Goal: Transaction & Acquisition: Book appointment/travel/reservation

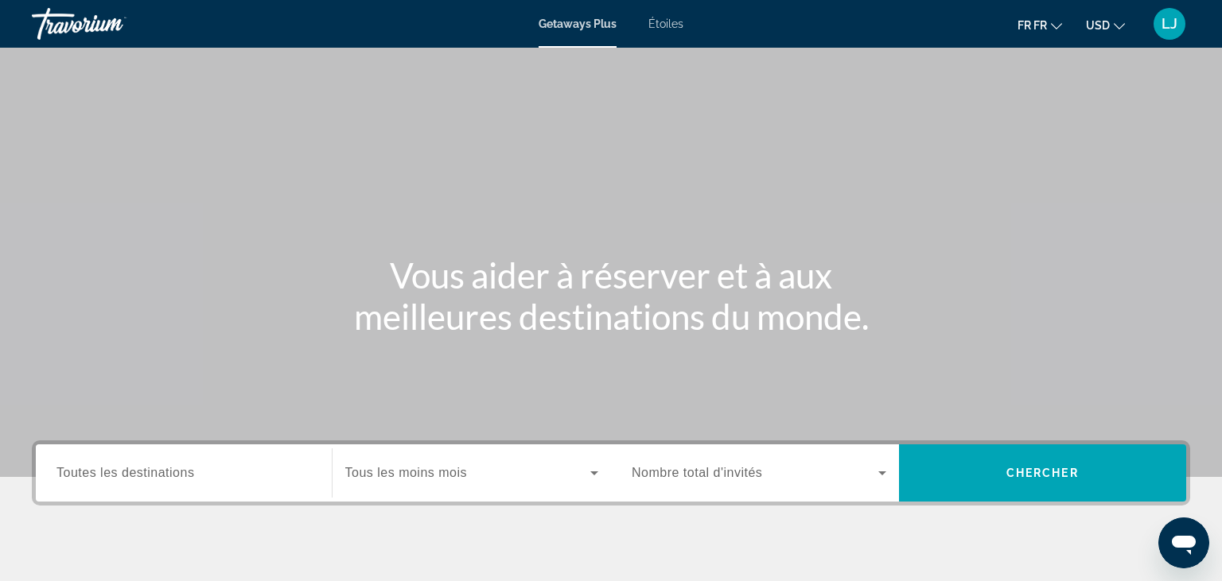
click at [667, 27] on span "Étoiles" at bounding box center [665, 23] width 35 height 13
click at [149, 486] on div "Le widget de recherche" at bounding box center [183, 473] width 255 height 45
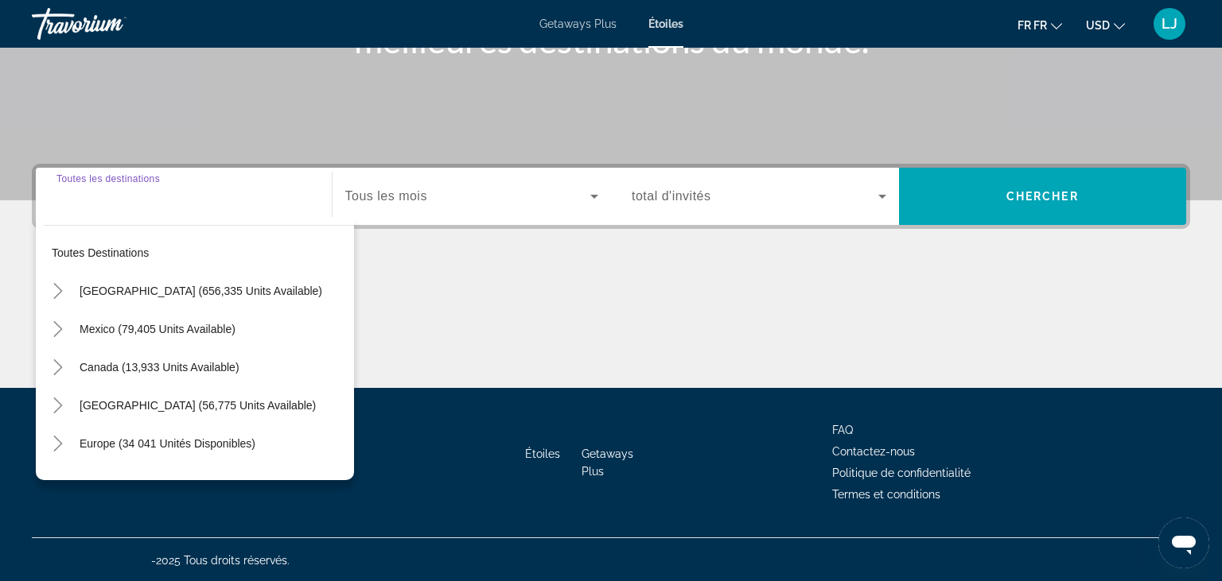
scroll to position [278, 0]
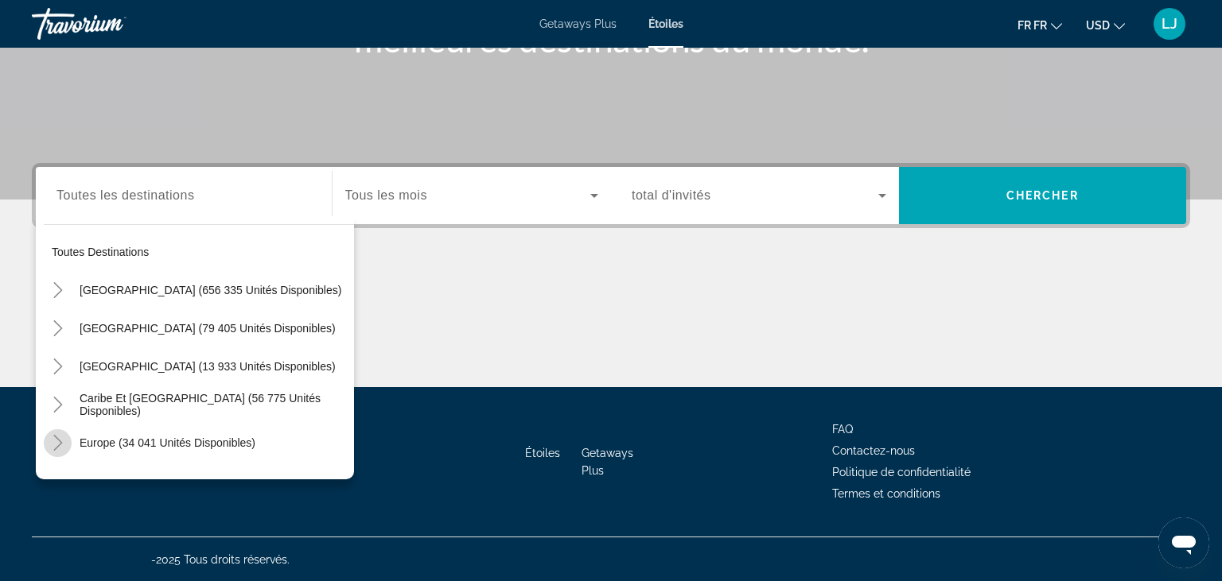
click at [56, 444] on icon "Toggle Europe (34 041 unités disponibles)" at bounding box center [58, 443] width 16 height 16
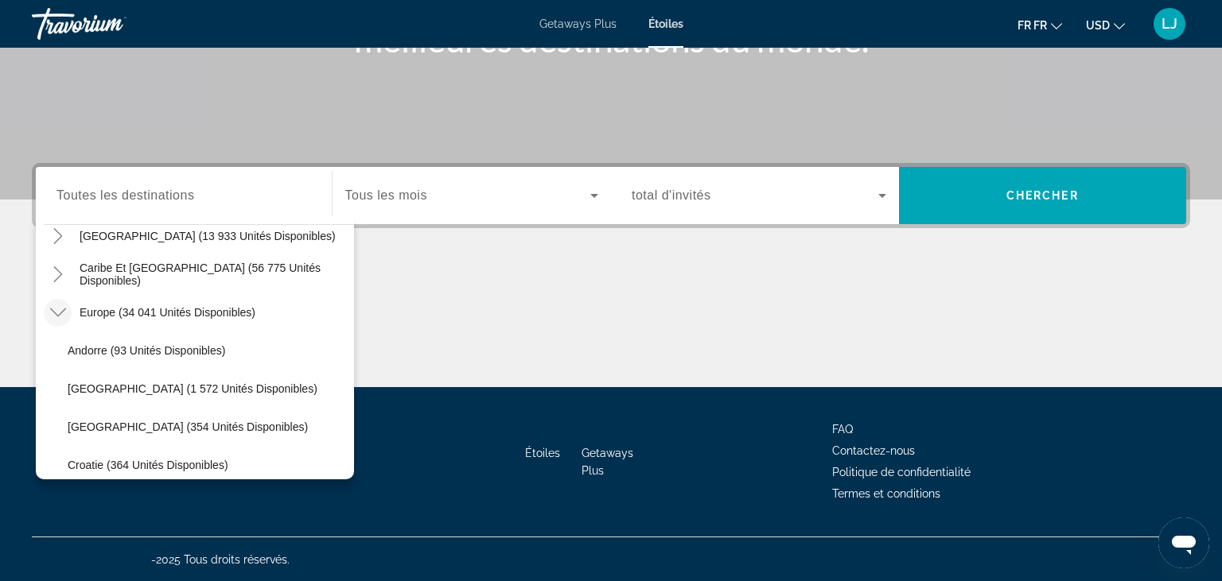
scroll to position [146, 0]
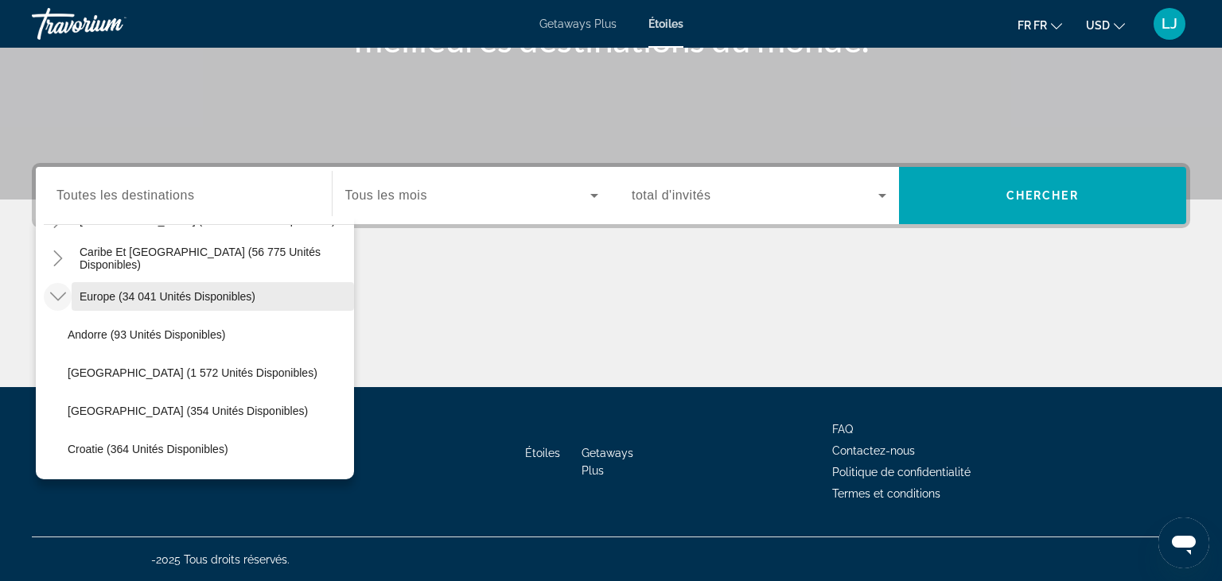
click at [213, 298] on span "Europe (34 041 unités disponibles)" at bounding box center [168, 296] width 176 height 13
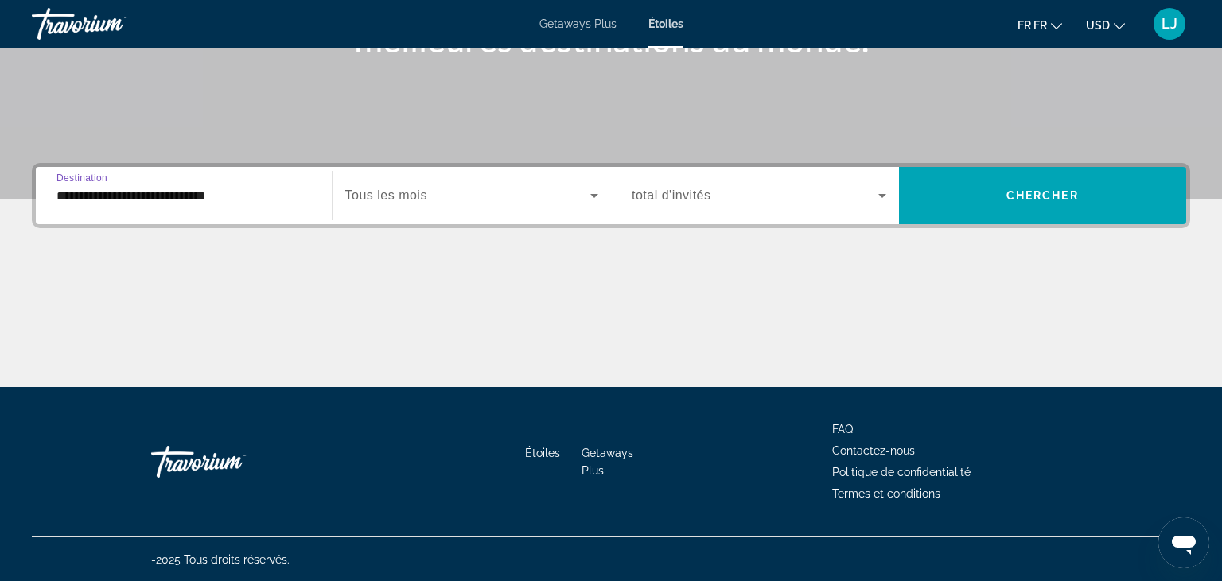
click at [181, 200] on input "**********" at bounding box center [183, 196] width 255 height 19
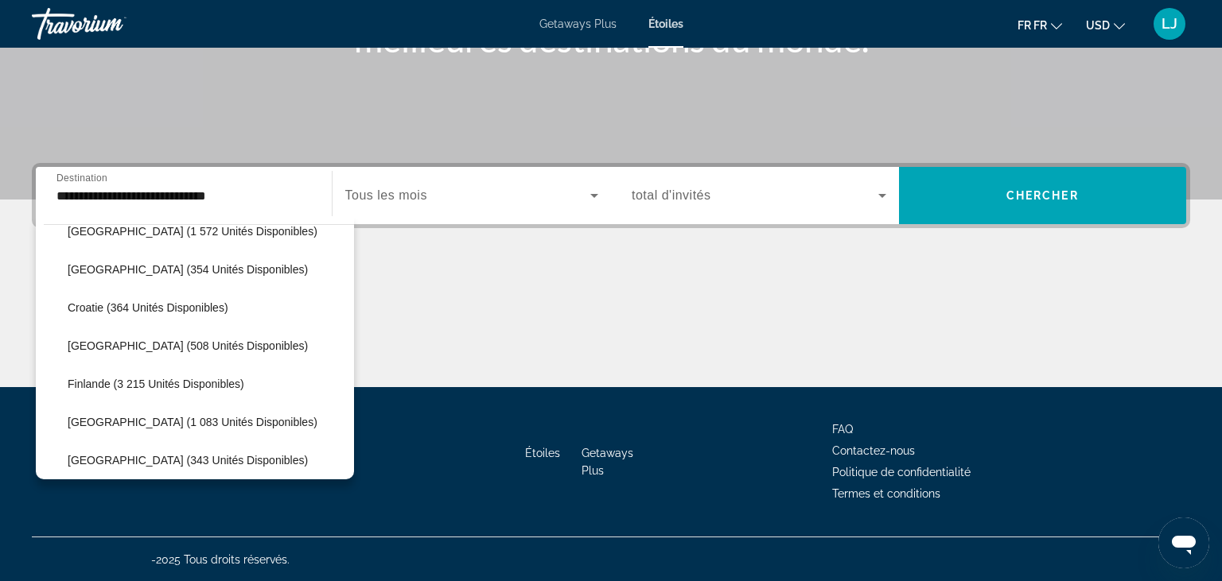
scroll to position [322, 0]
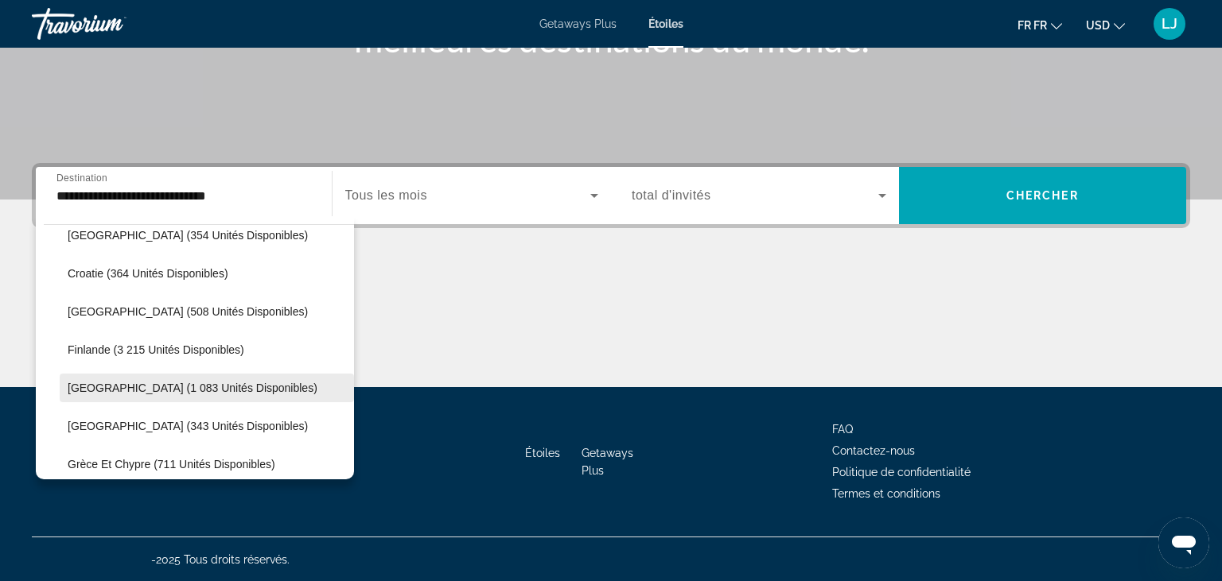
click at [186, 386] on span "France (1 083 unités disponibles)" at bounding box center [193, 388] width 250 height 13
type input "**********"
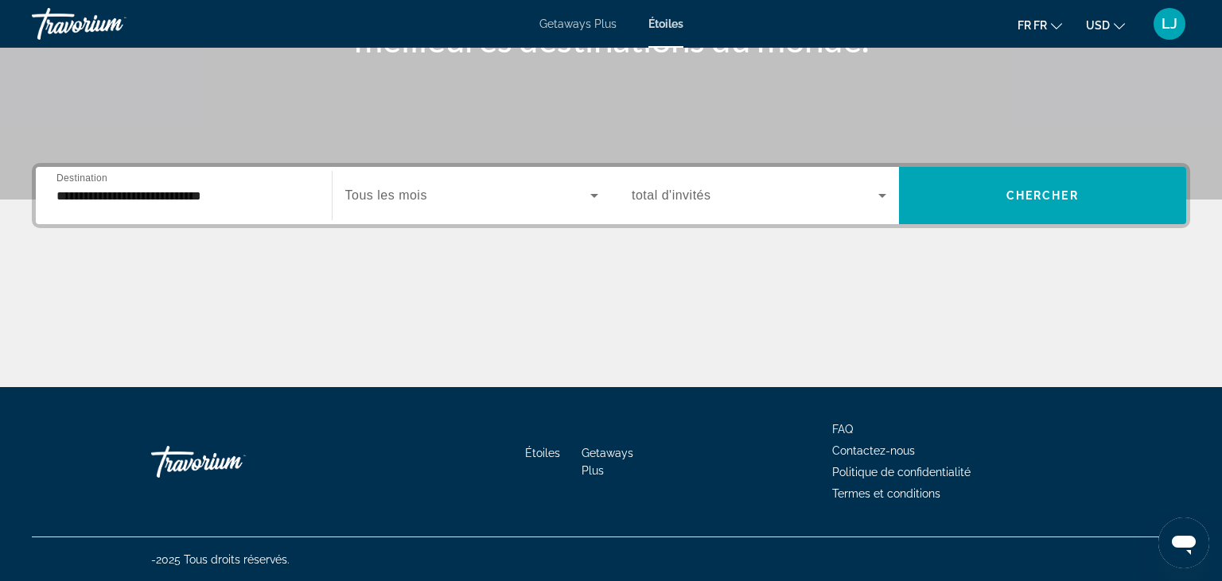
click at [417, 189] on span "Tous les mois" at bounding box center [386, 196] width 82 height 14
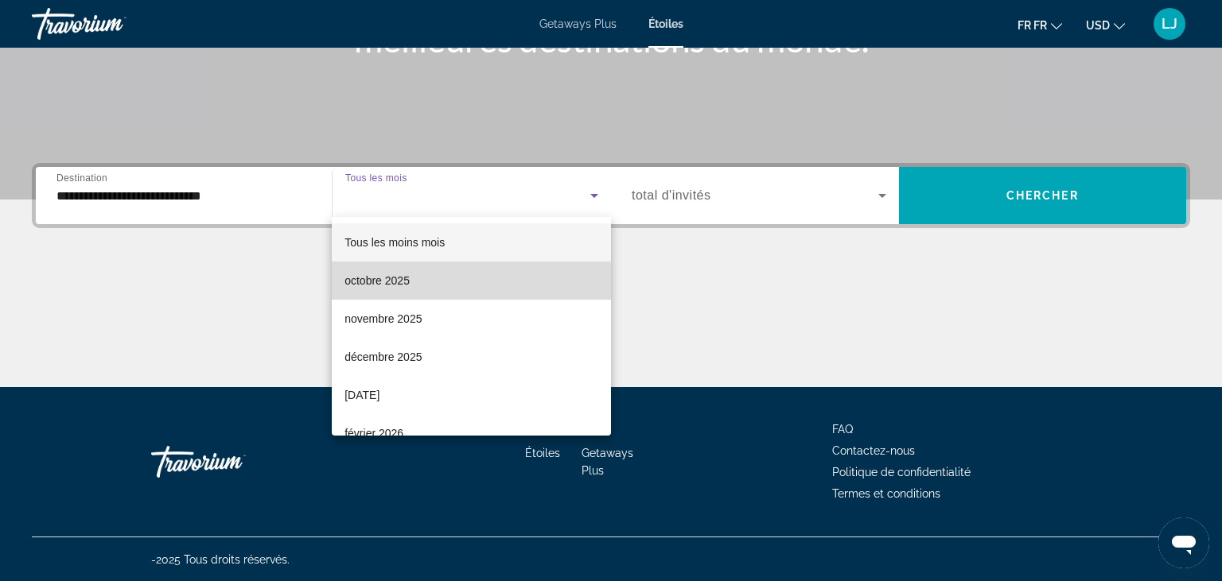
click at [410, 282] on mat-option "octobre 2025" at bounding box center [471, 281] width 279 height 38
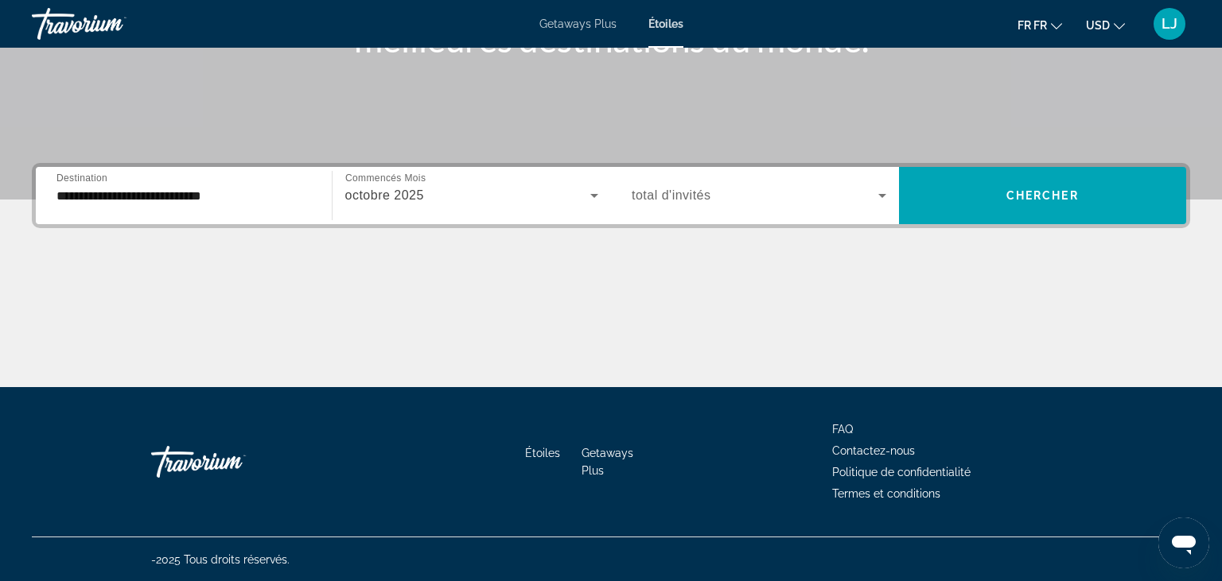
click at [709, 199] on span "total d'invités" at bounding box center [672, 196] width 80 height 14
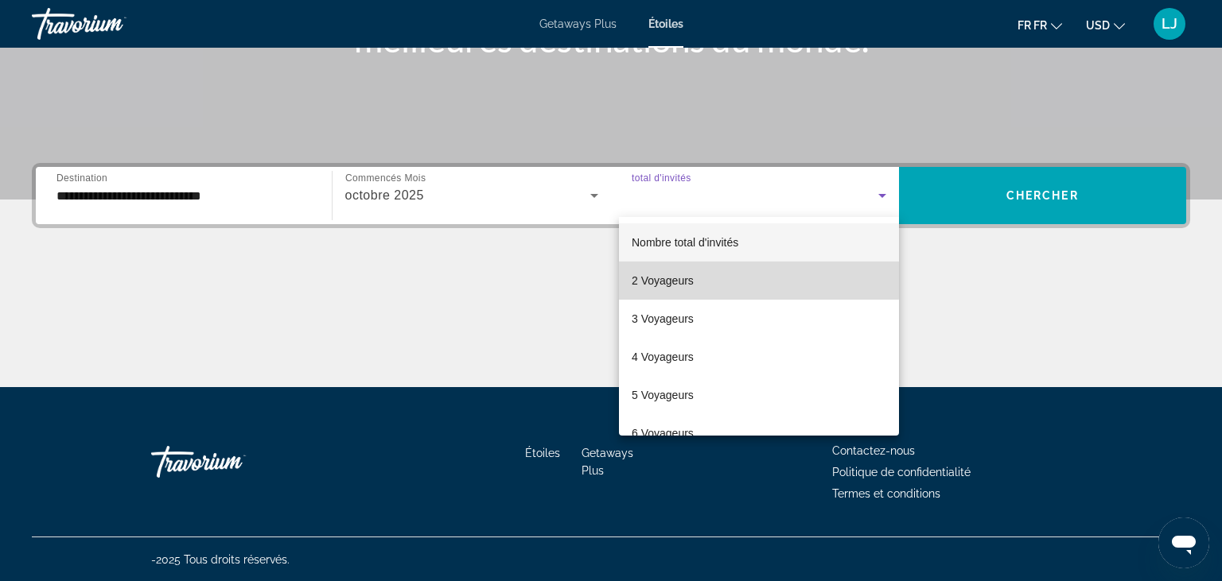
click at [686, 281] on span "2 Voyageurs" at bounding box center [663, 280] width 62 height 19
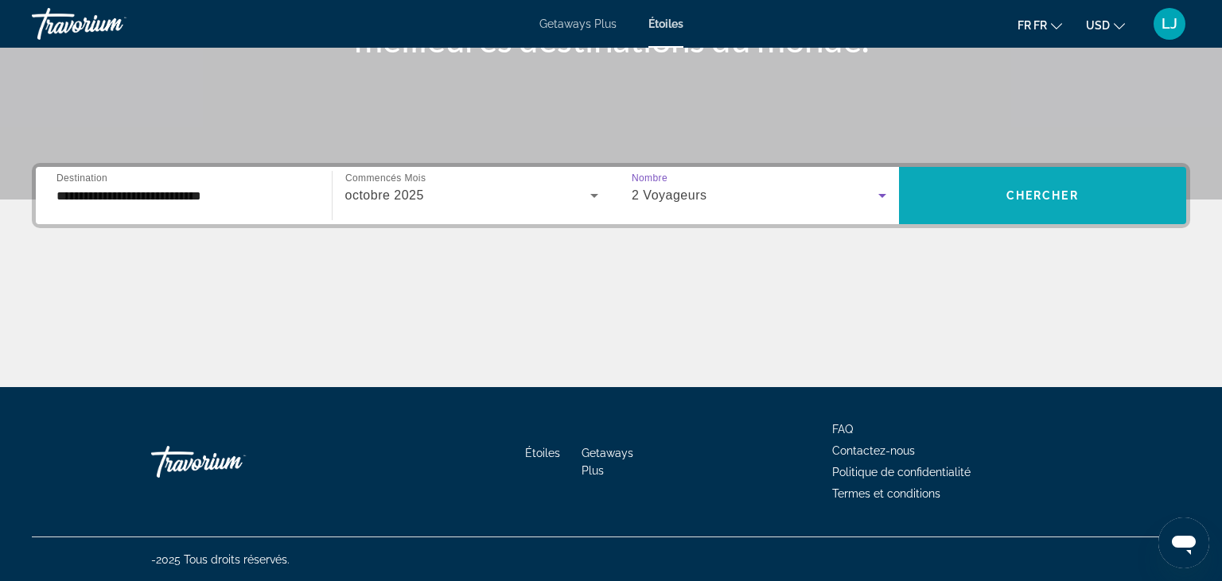
click at [967, 200] on span "Le widget de recherche" at bounding box center [1043, 196] width 288 height 38
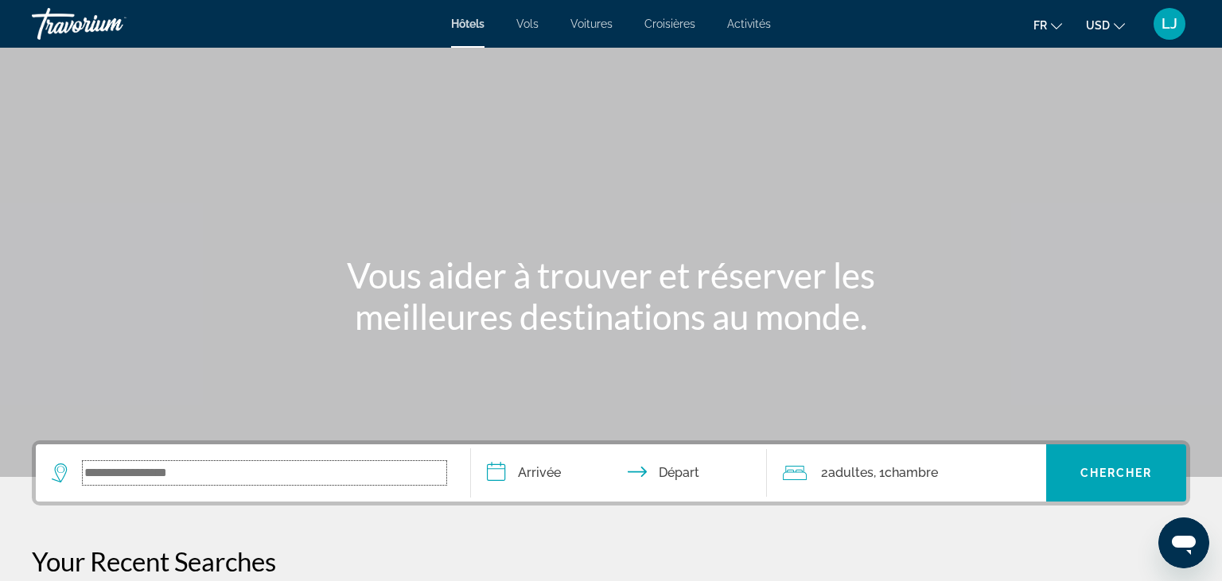
click at [173, 482] on input "Search widget" at bounding box center [264, 473] width 363 height 24
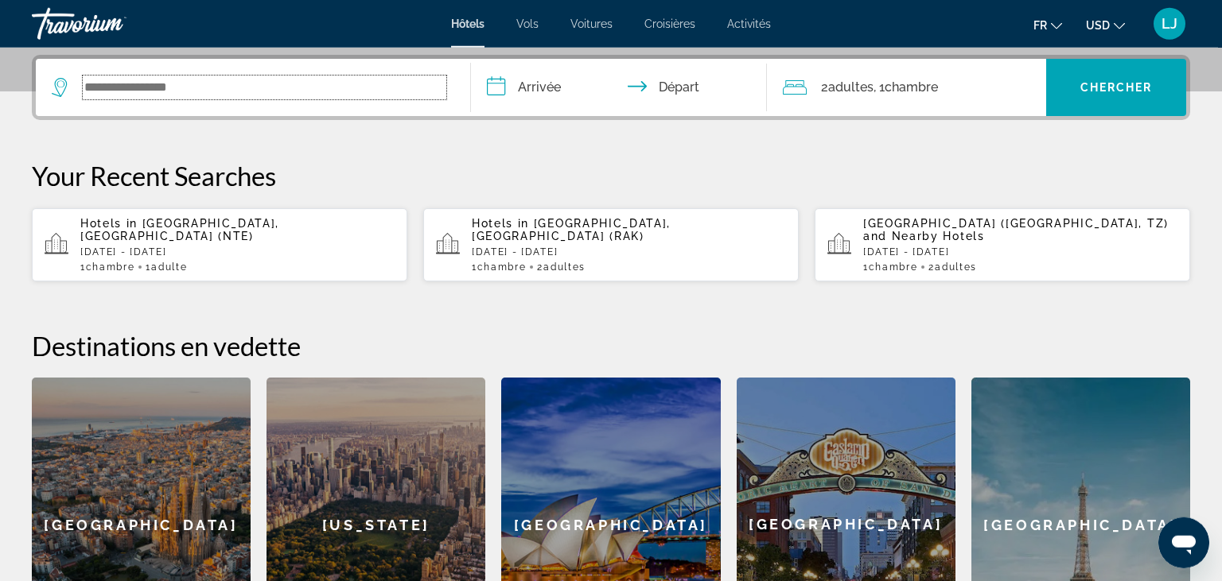
scroll to position [388, 0]
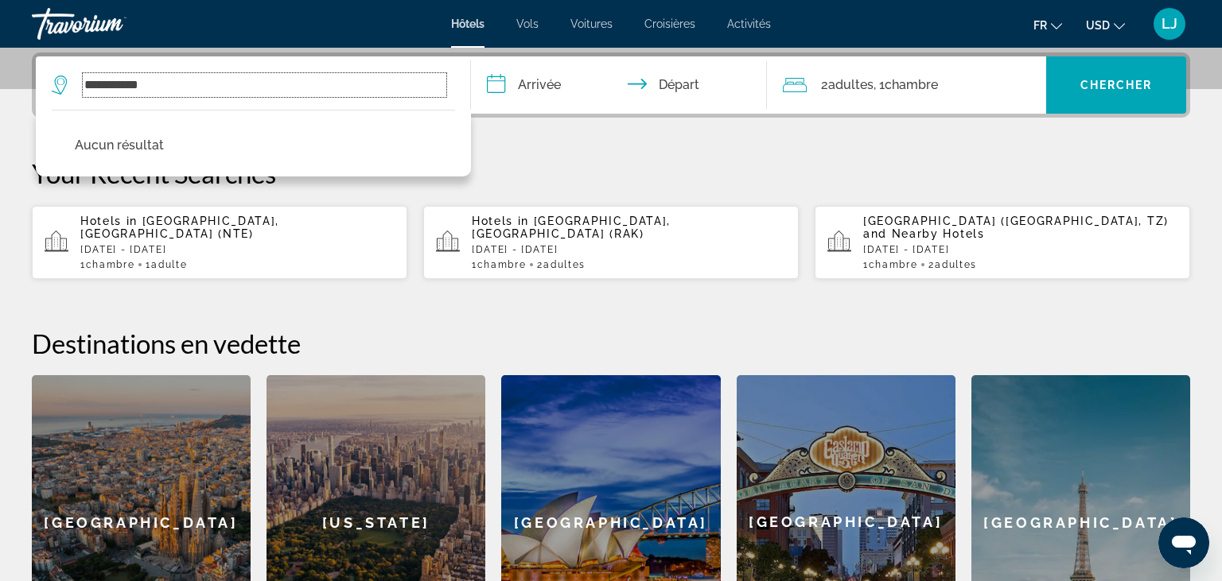
type input "**********"
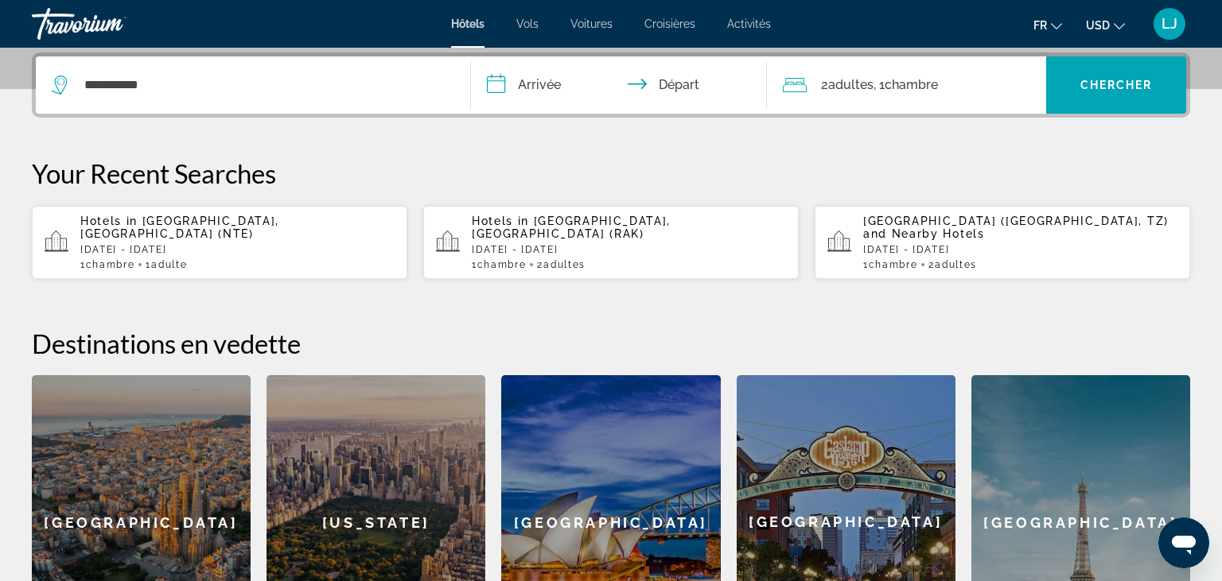
click at [173, 482] on div "[GEOGRAPHIC_DATA]" at bounding box center [141, 522] width 219 height 294
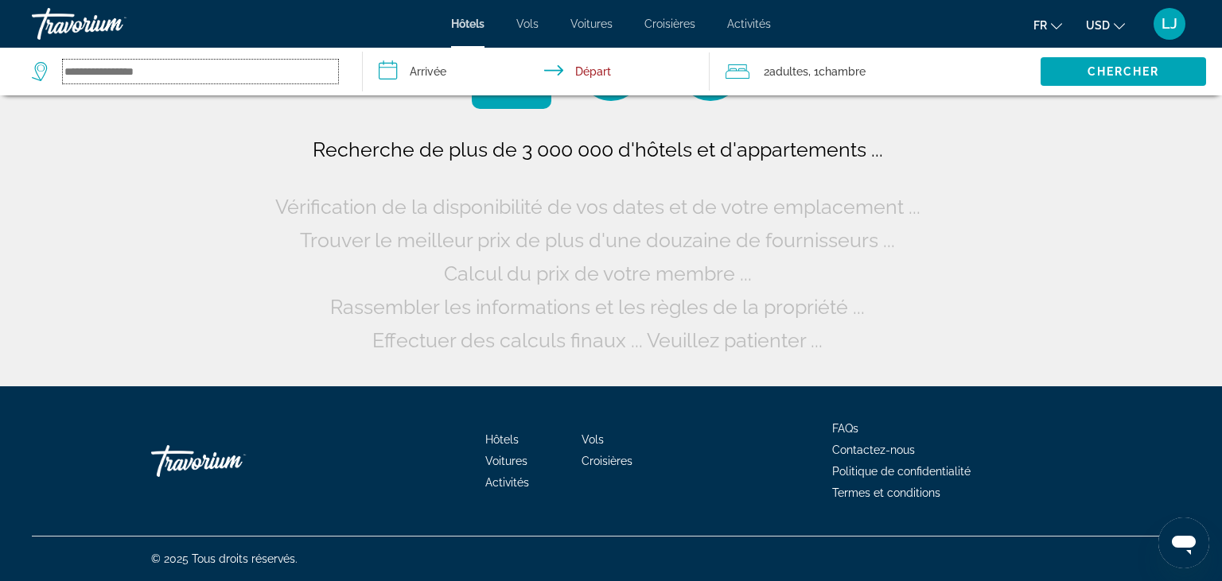
click at [106, 81] on input "Search widget" at bounding box center [200, 72] width 275 height 24
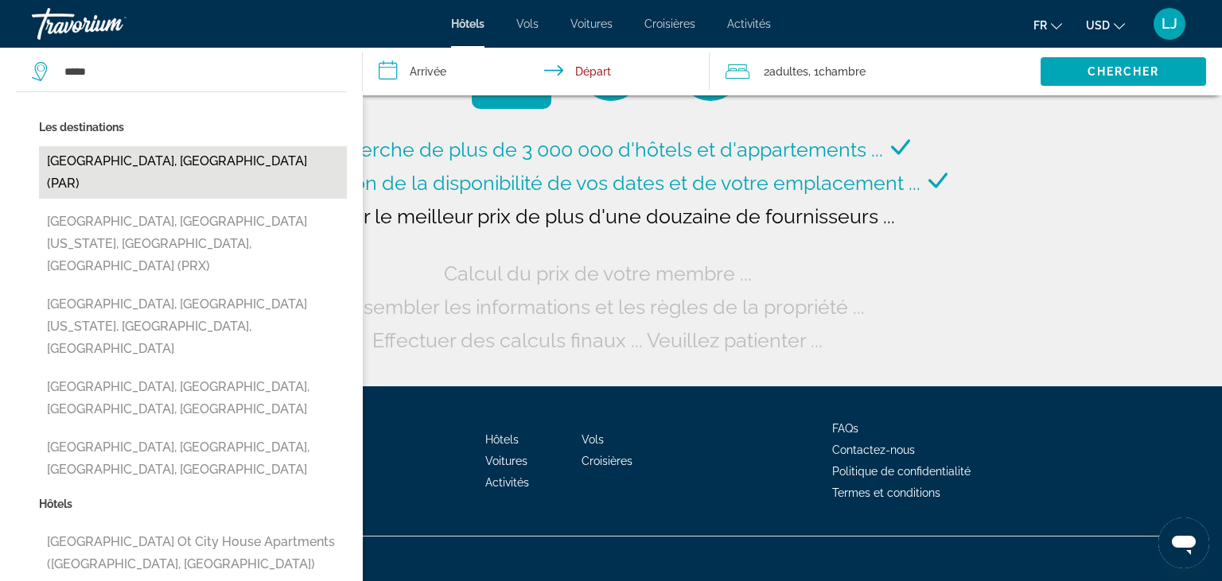
click at [112, 155] on button "[GEOGRAPHIC_DATA], [GEOGRAPHIC_DATA] (PAR)" at bounding box center [193, 172] width 308 height 52
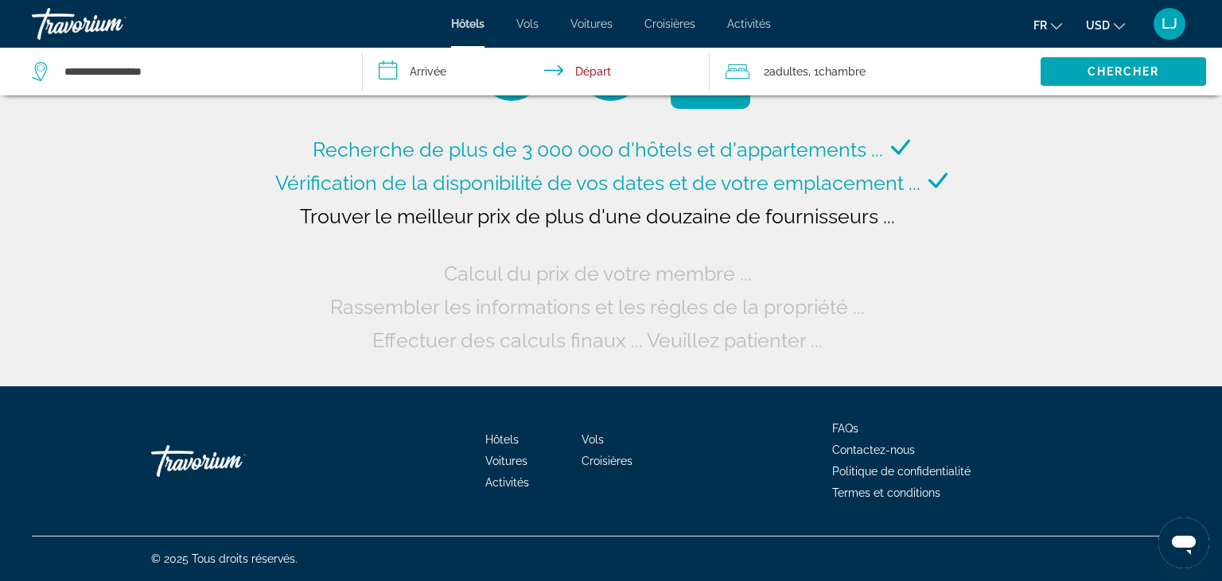
click at [455, 72] on input "**********" at bounding box center [539, 74] width 353 height 52
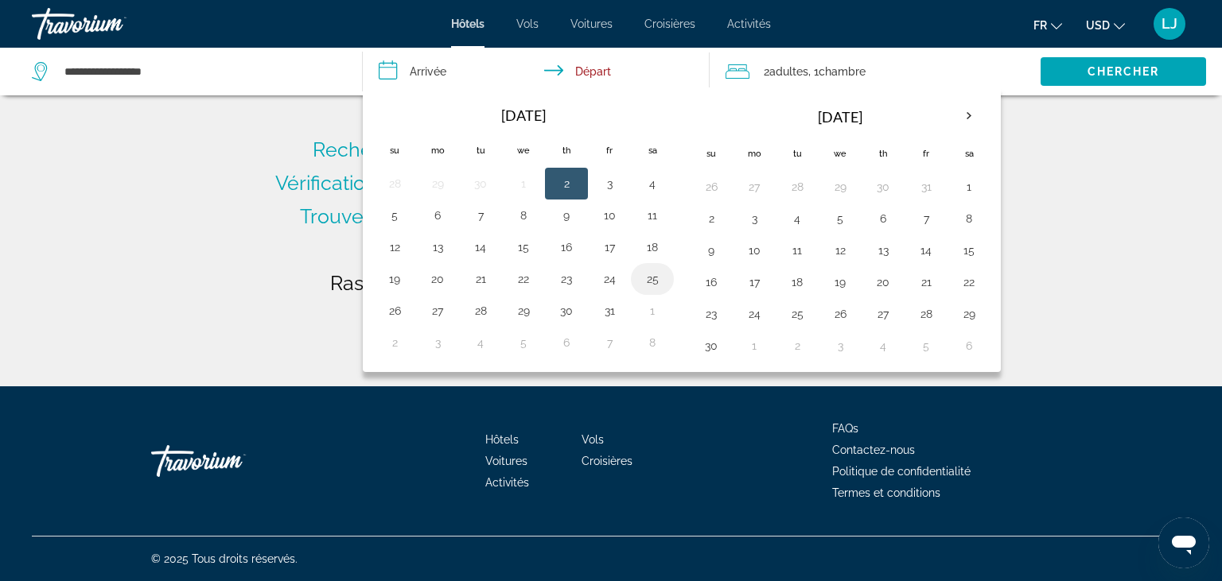
click at [645, 279] on button "25" at bounding box center [651, 279] width 25 height 22
type input "**********"
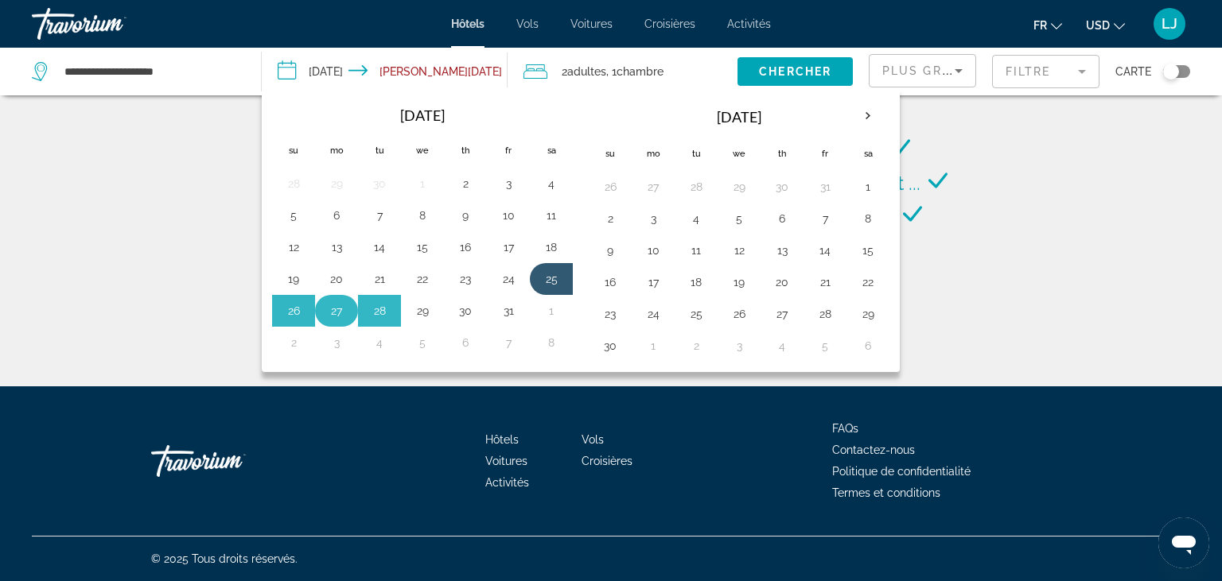
click at [440, 313] on td "29" at bounding box center [422, 311] width 43 height 32
click at [344, 313] on button "27" at bounding box center [336, 311] width 25 height 22
type input "**********"
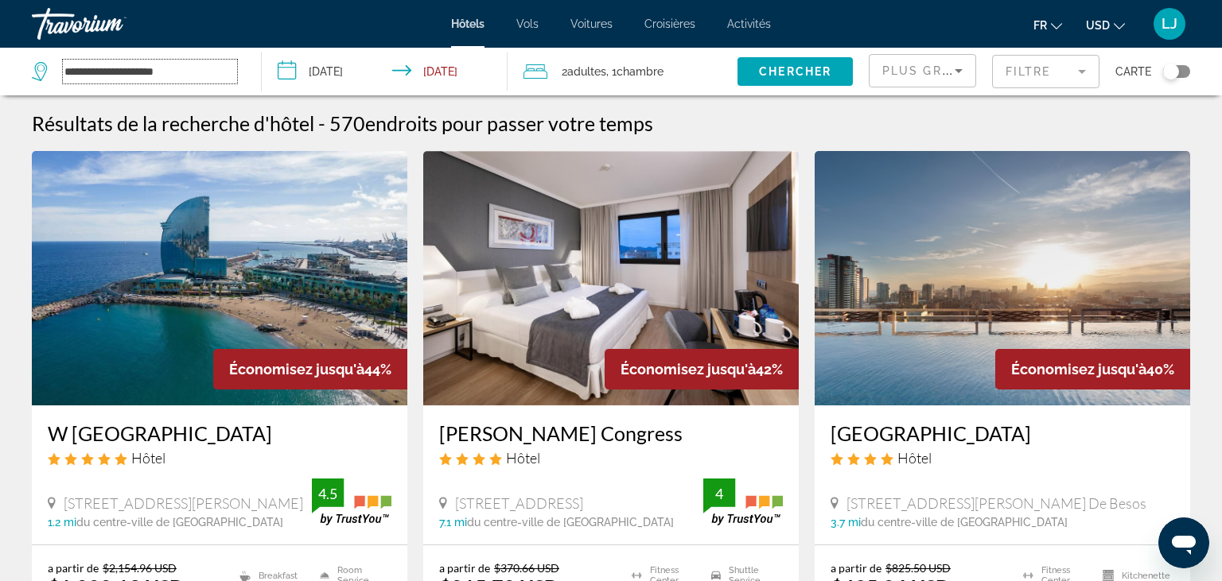
click at [184, 80] on input "**********" at bounding box center [150, 72] width 174 height 24
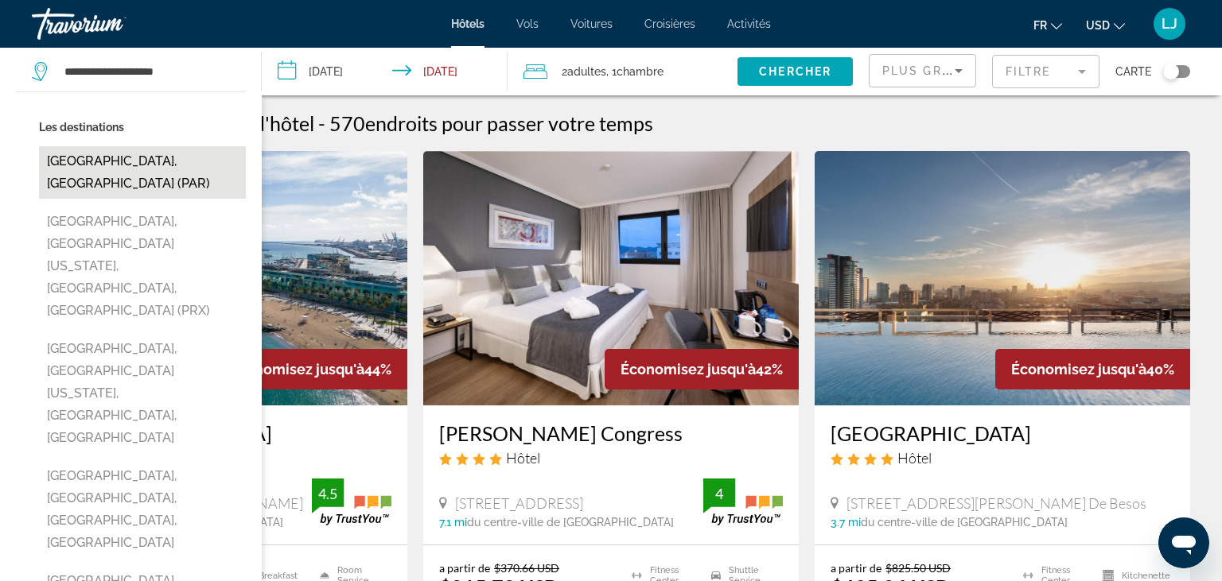
click at [134, 164] on button "[GEOGRAPHIC_DATA], [GEOGRAPHIC_DATA] (PAR)" at bounding box center [142, 172] width 207 height 52
type input "**********"
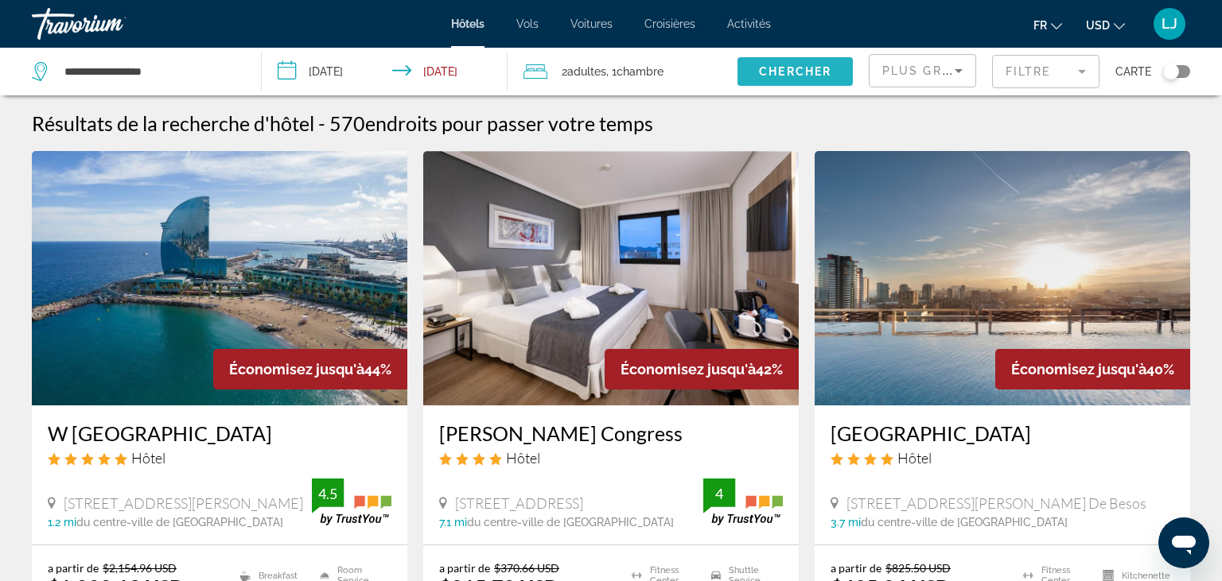
click at [779, 64] on span "Search widget" at bounding box center [794, 71] width 115 height 38
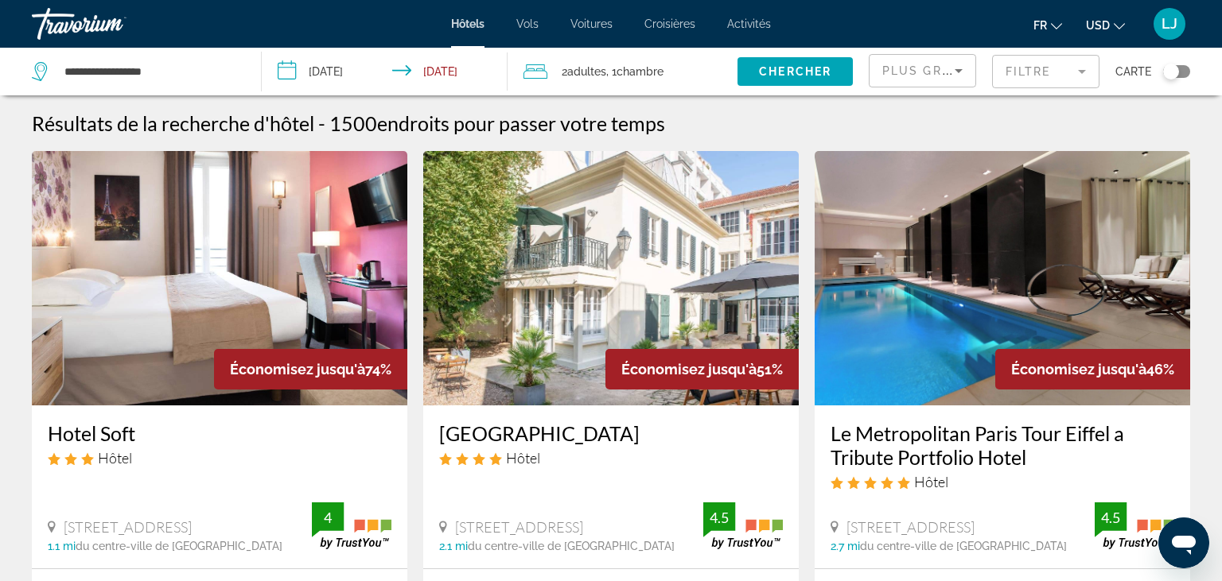
click at [1167, 26] on span "LJ" at bounding box center [1169, 24] width 16 height 16
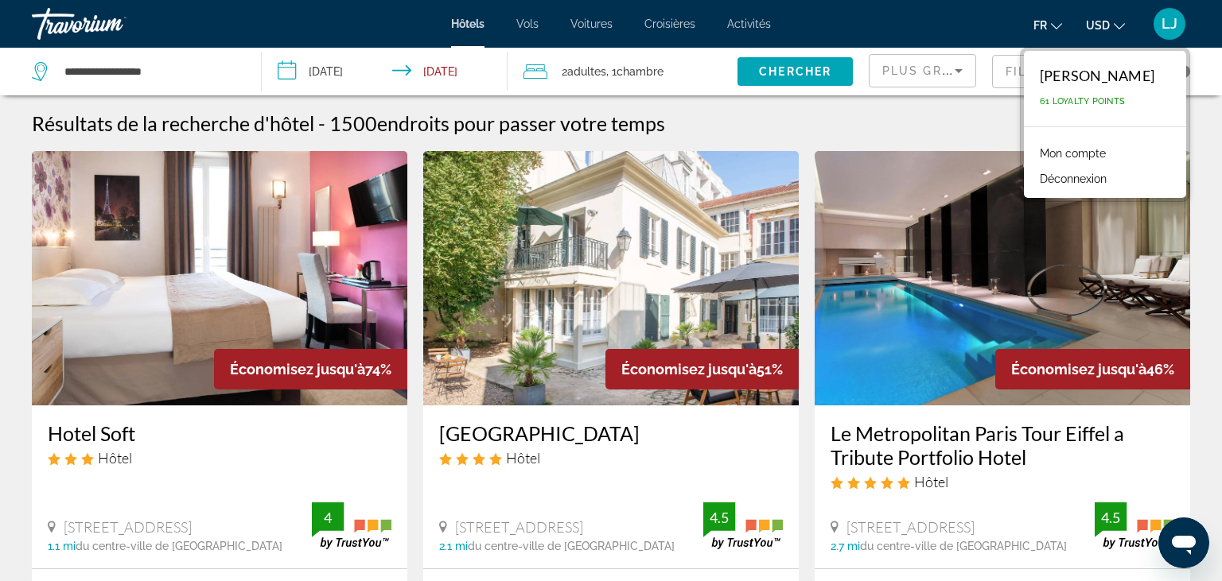
click at [1098, 24] on span "USD" at bounding box center [1098, 25] width 24 height 13
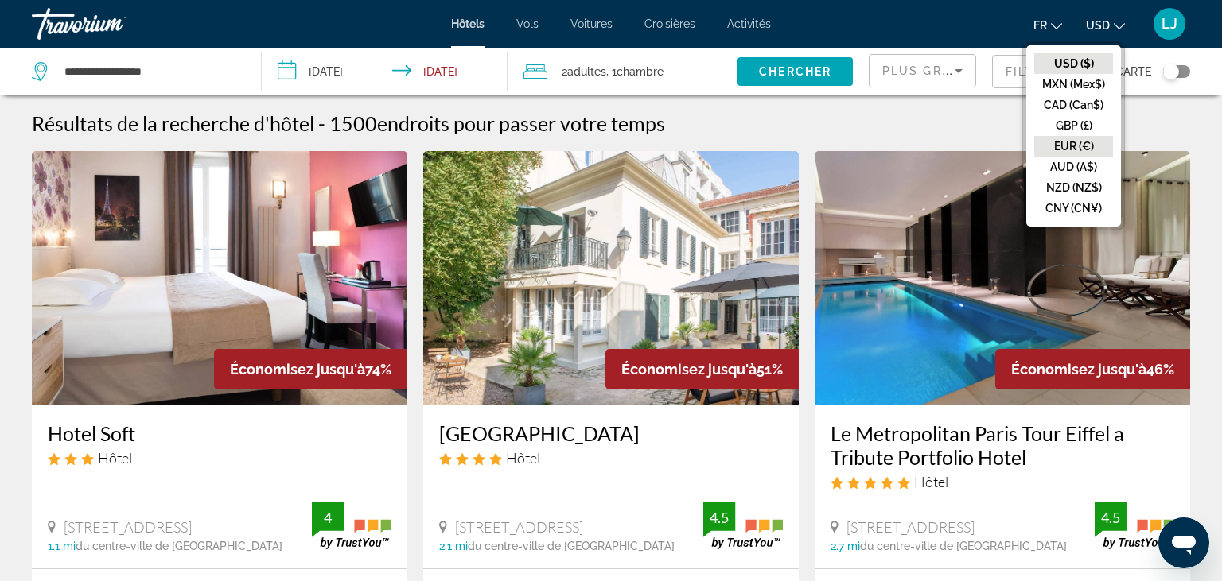
click at [1075, 146] on button "EUR (€)" at bounding box center [1073, 146] width 79 height 21
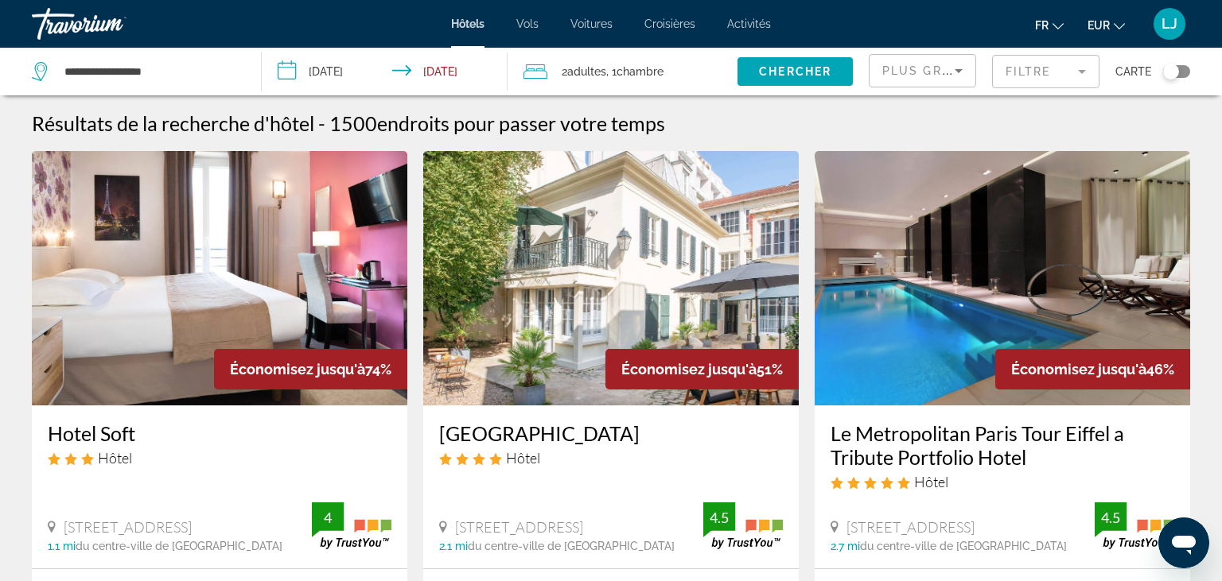
click at [1024, 83] on mat-form-field "Filtre" at bounding box center [1045, 71] width 107 height 33
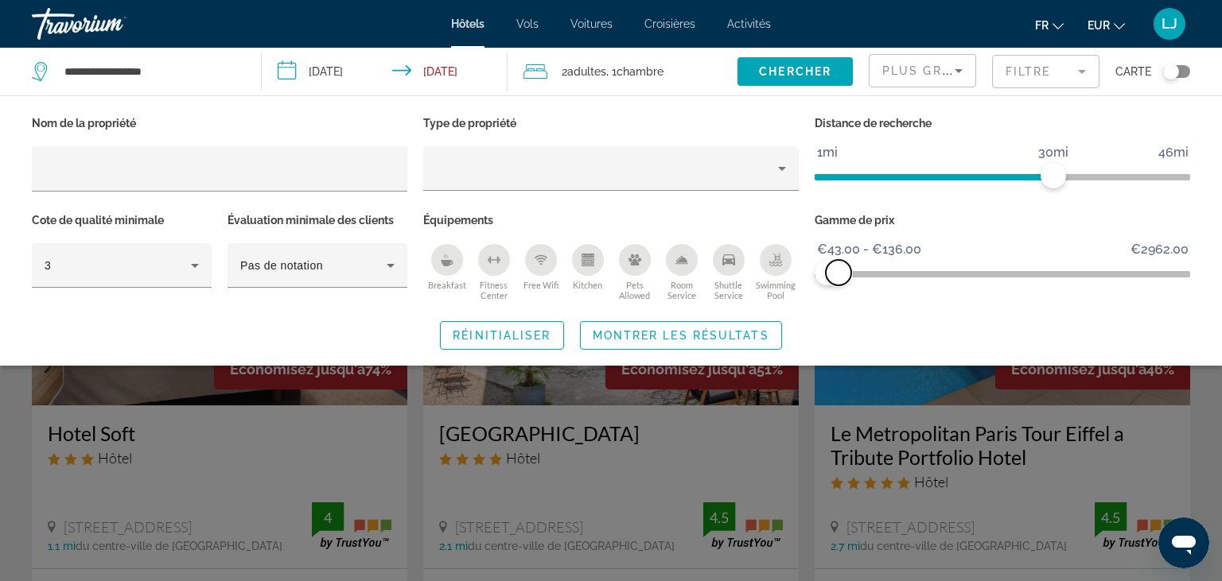
drag, startPoint x: 1172, startPoint y: 268, endPoint x: 838, endPoint y: 268, distance: 334.1
click at [838, 268] on span "ngx-slider-max" at bounding box center [838, 272] width 25 height 25
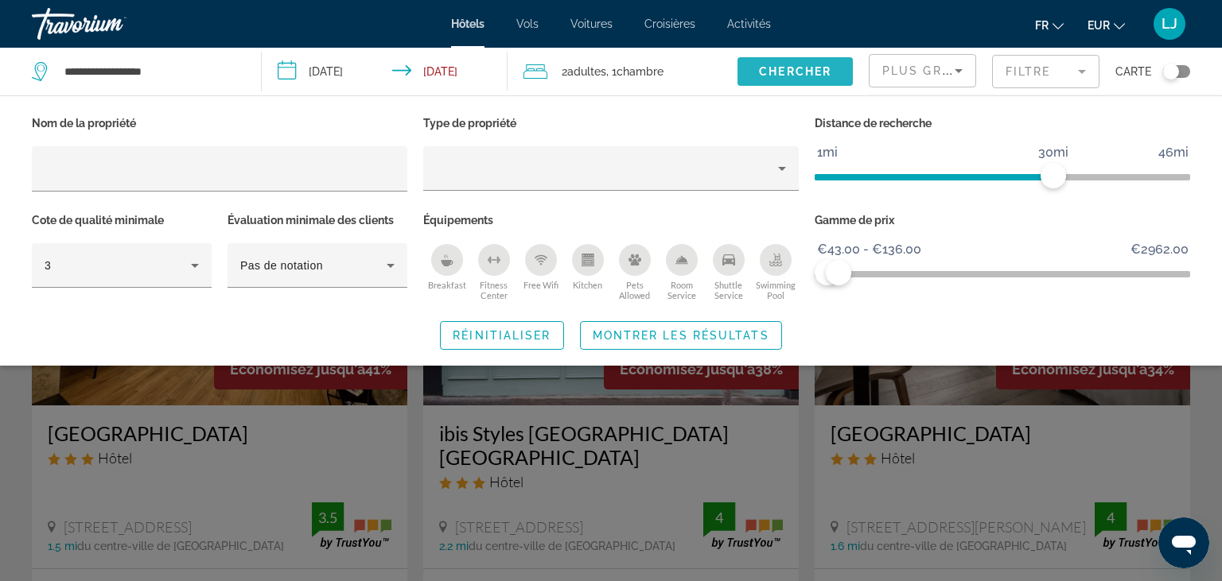
click at [775, 78] on span "Chercher" at bounding box center [795, 71] width 72 height 13
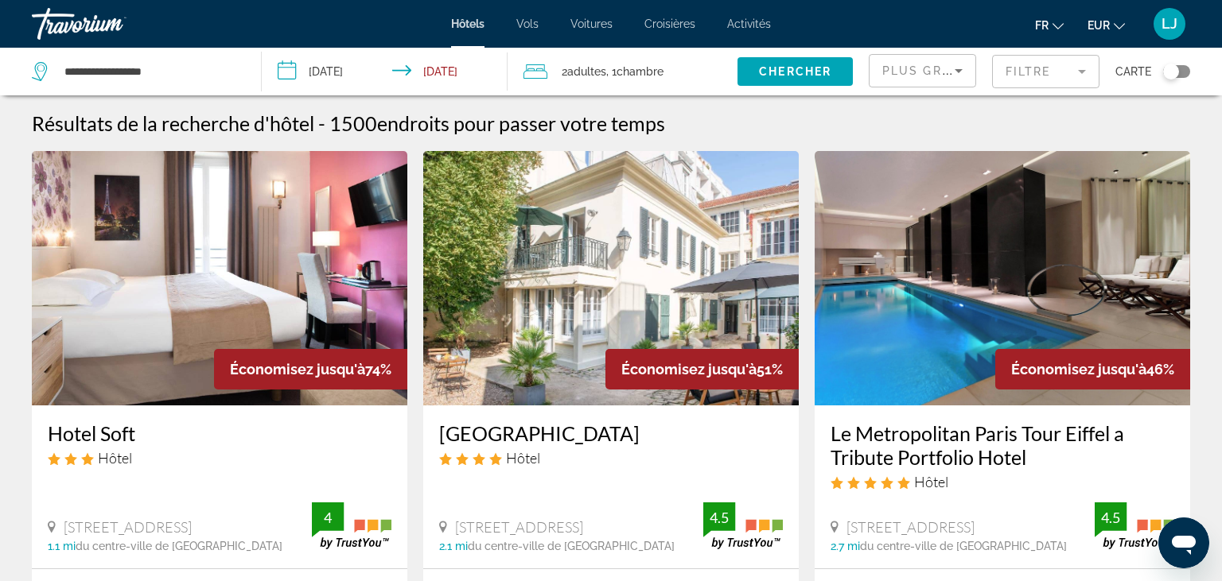
click at [1028, 65] on mat-form-field "Filtre" at bounding box center [1045, 71] width 107 height 33
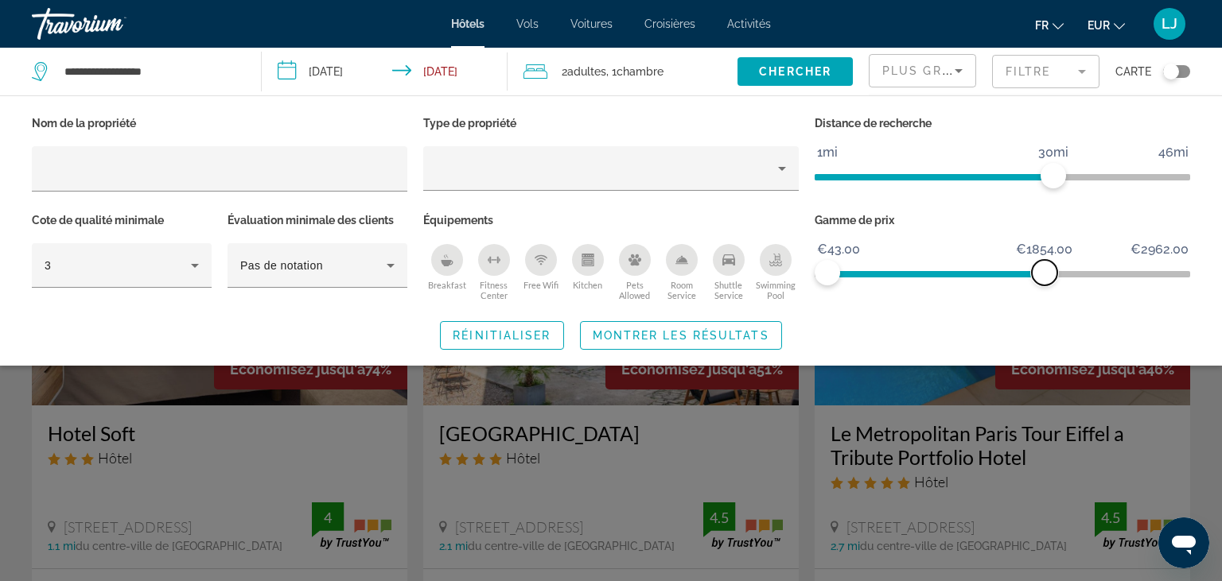
drag, startPoint x: 1168, startPoint y: 273, endPoint x: 1032, endPoint y: 290, distance: 137.8
click at [1032, 290] on div "Gamme de prix €43.00 €2962.00 €43.00 €1854.00" at bounding box center [1002, 257] width 391 height 96
drag, startPoint x: 1032, startPoint y: 290, endPoint x: 1016, endPoint y: 285, distance: 15.8
click at [1016, 285] on div "Gamme de prix €43.00 €2962.00 €43.00 €1748.00" at bounding box center [1002, 257] width 391 height 96
drag, startPoint x: 1026, startPoint y: 268, endPoint x: 838, endPoint y: 273, distance: 187.8
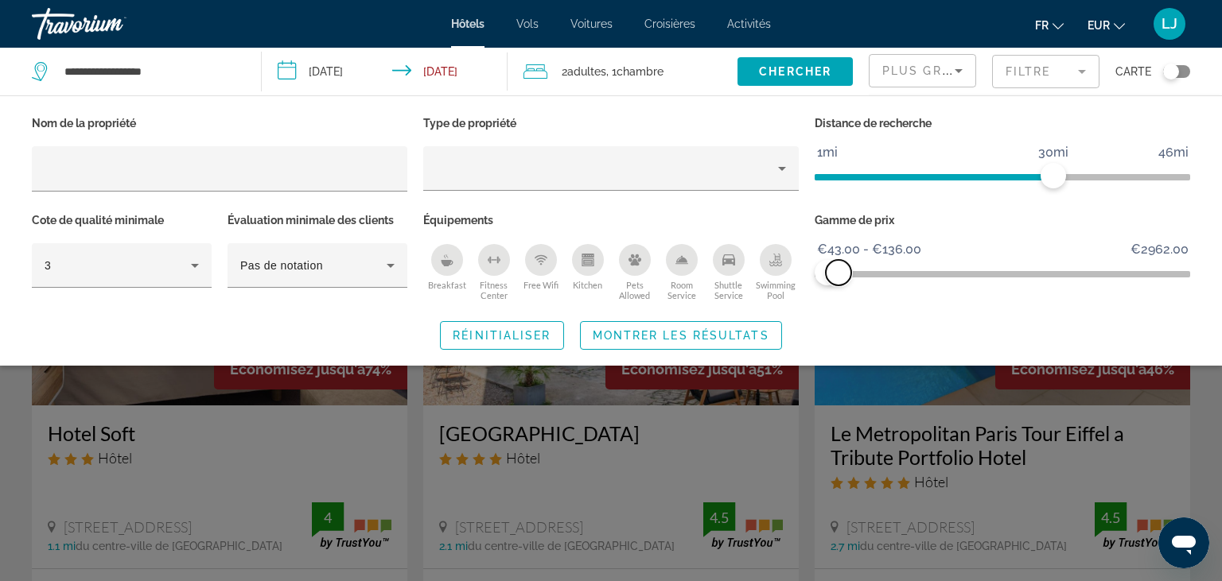
click at [838, 273] on span "ngx-slider-max" at bounding box center [838, 272] width 25 height 25
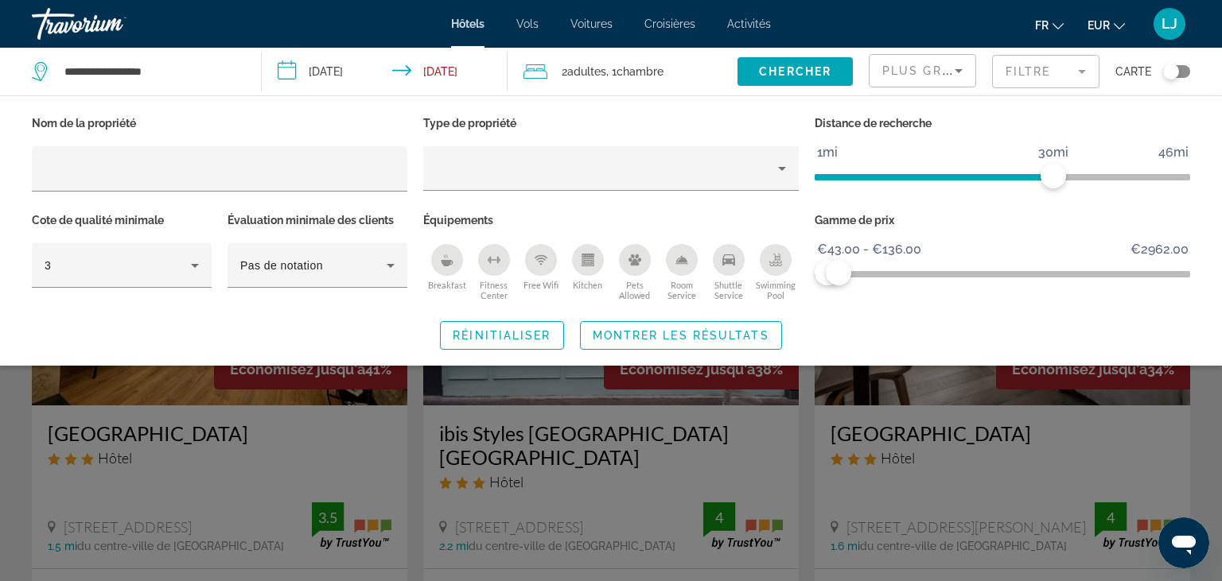
click at [969, 434] on div "Search widget" at bounding box center [611, 410] width 1222 height 343
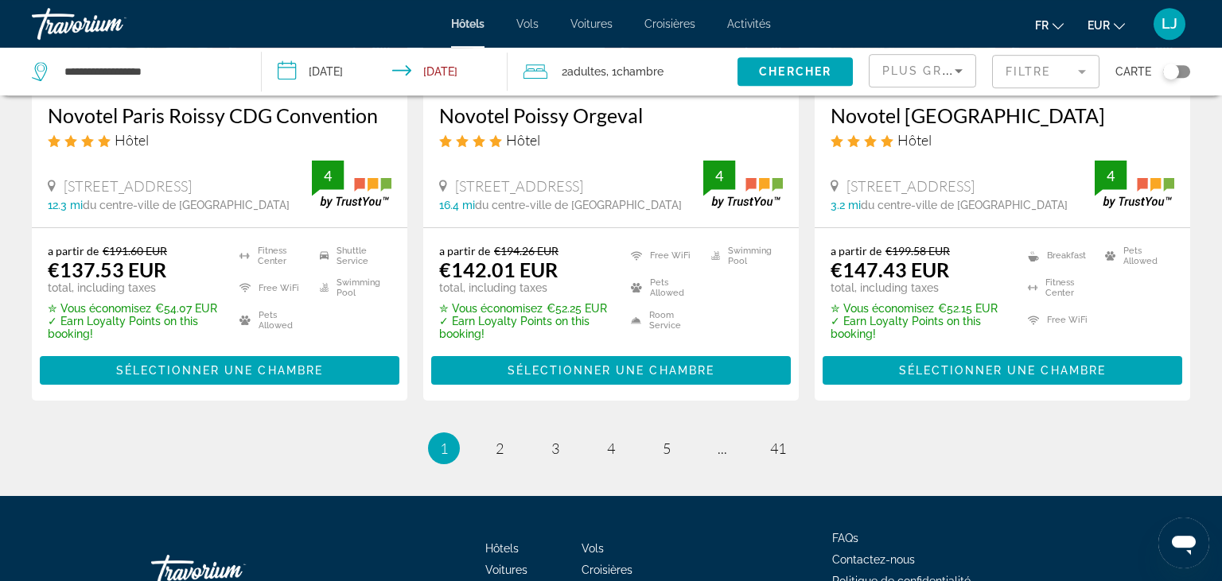
scroll to position [2146, 0]
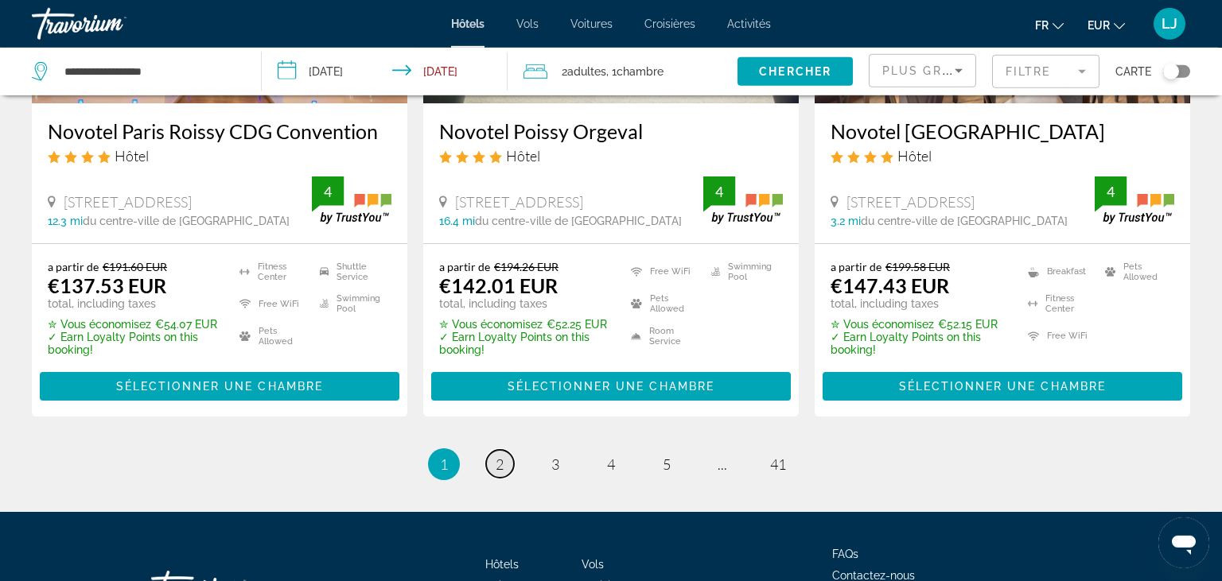
click at [501, 456] on span "2" at bounding box center [500, 464] width 8 height 17
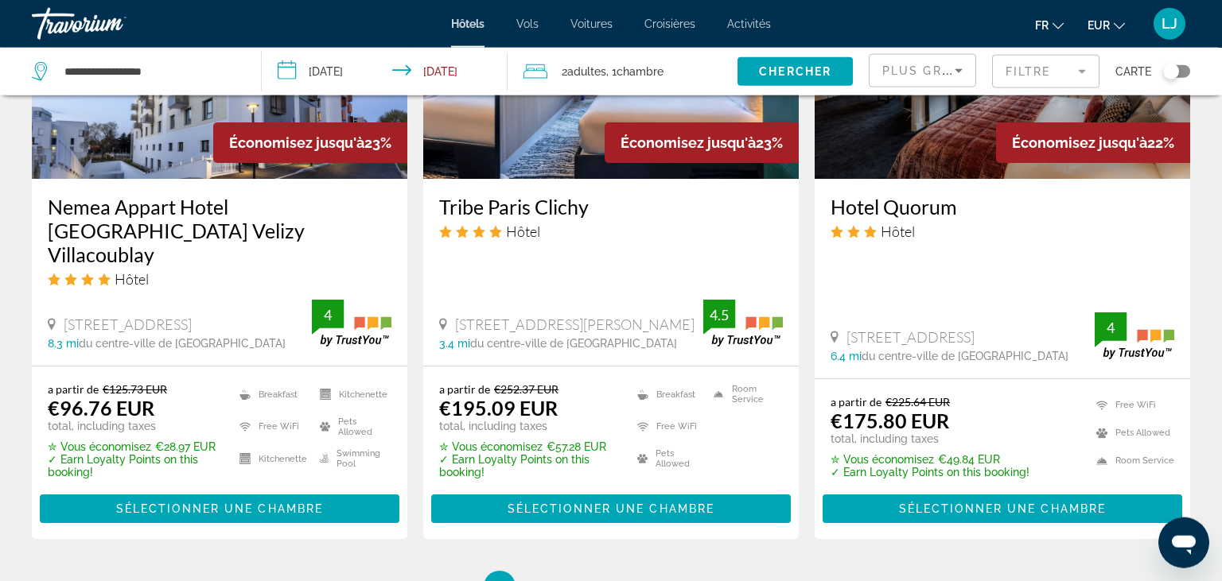
scroll to position [2240, 0]
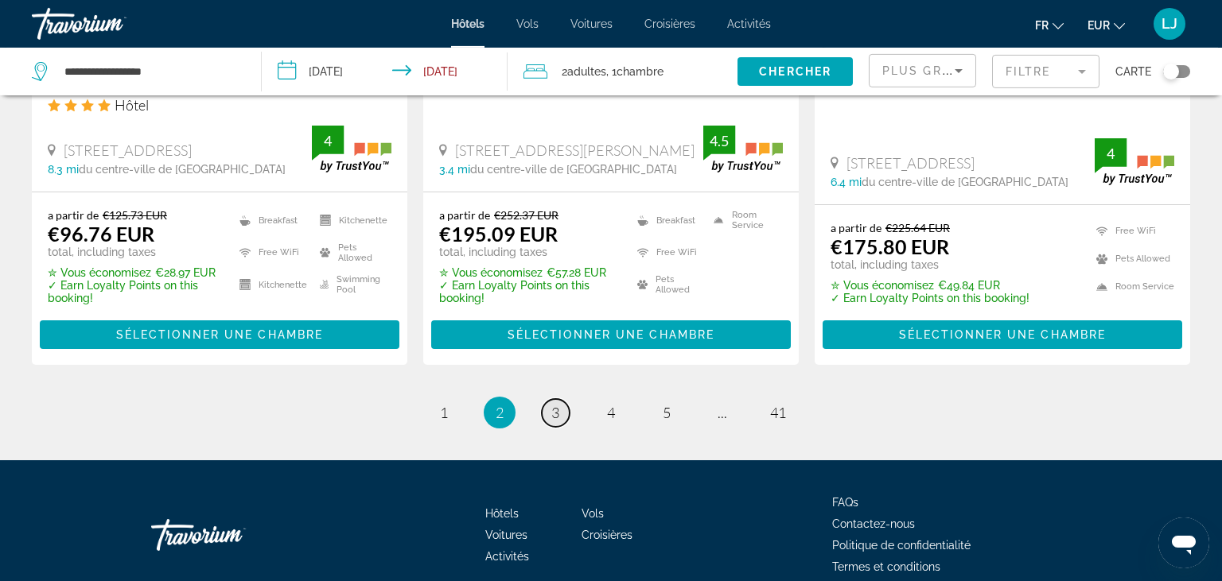
click at [549, 399] on link "page 3" at bounding box center [556, 413] width 28 height 28
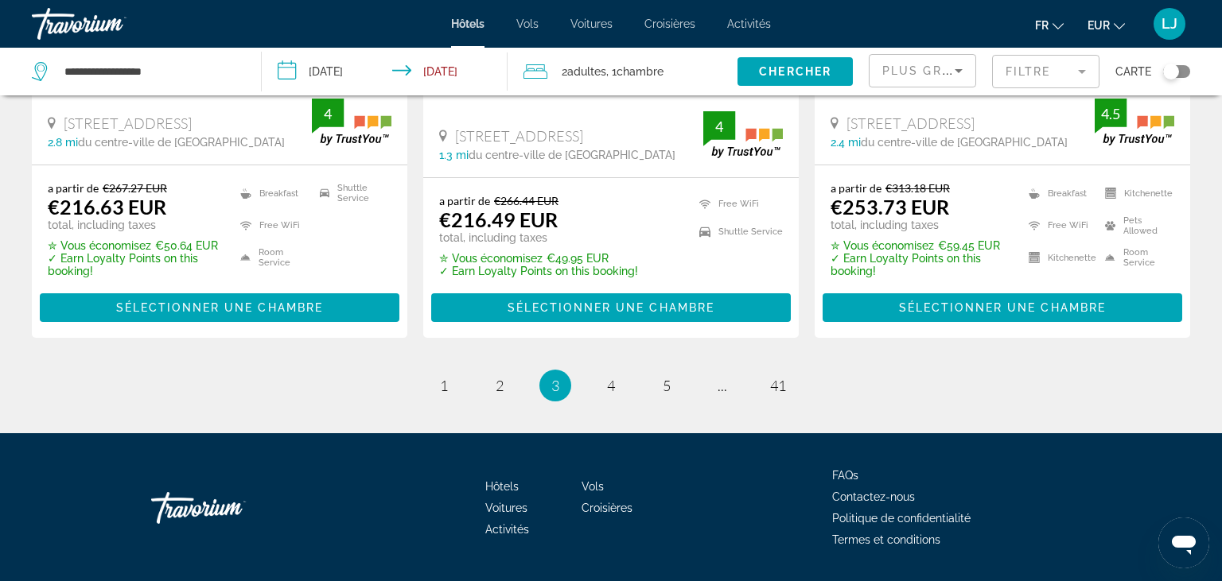
scroll to position [2084, 0]
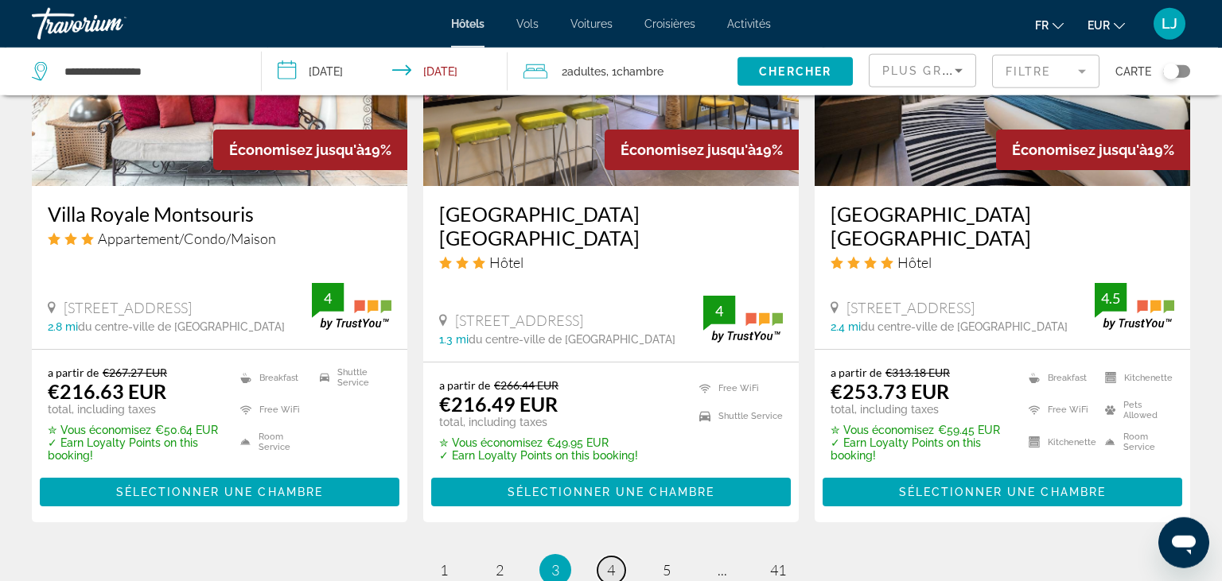
click at [607, 562] on span "4" at bounding box center [611, 570] width 8 height 17
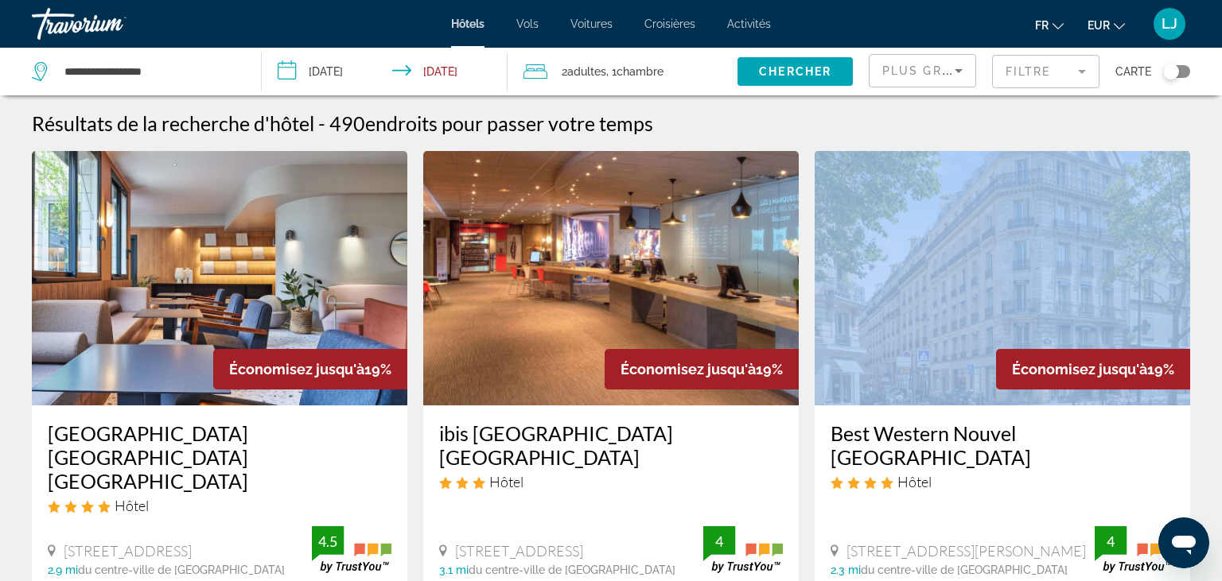
drag, startPoint x: 607, startPoint y: 531, endPoint x: 1090, endPoint y: 264, distance: 551.4
click at [799, 264] on div "Économisez jusqu'à 19% ibis [GEOGRAPHIC_DATA] [GEOGRAPHIC_DATA] Hôtel [STREET_A…" at bounding box center [610, 452] width 375 height 602
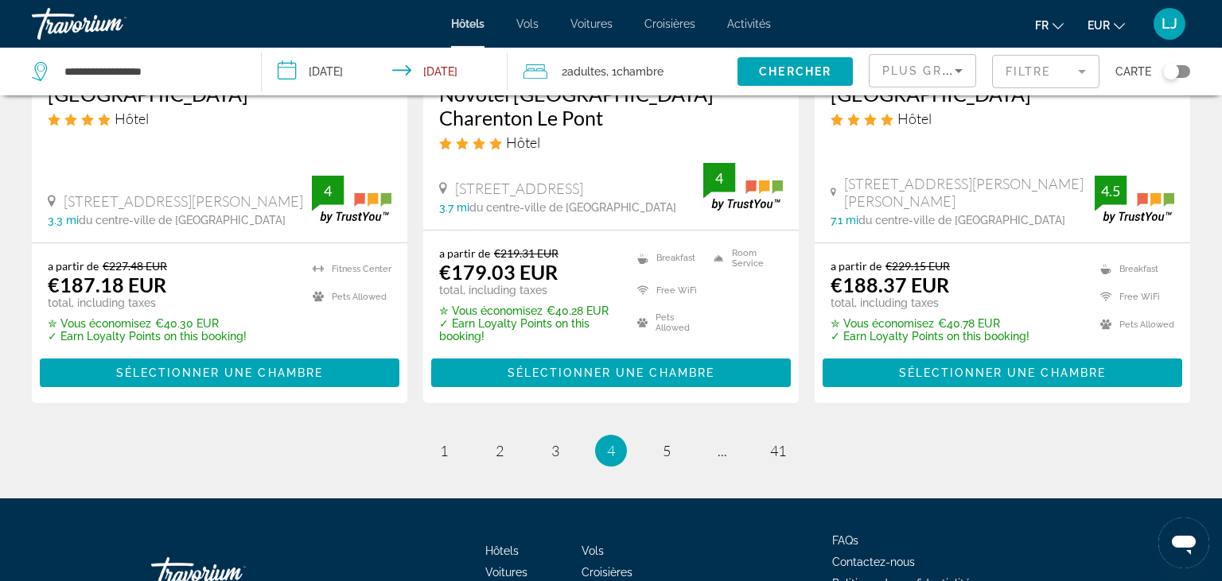
scroll to position [2175, 0]
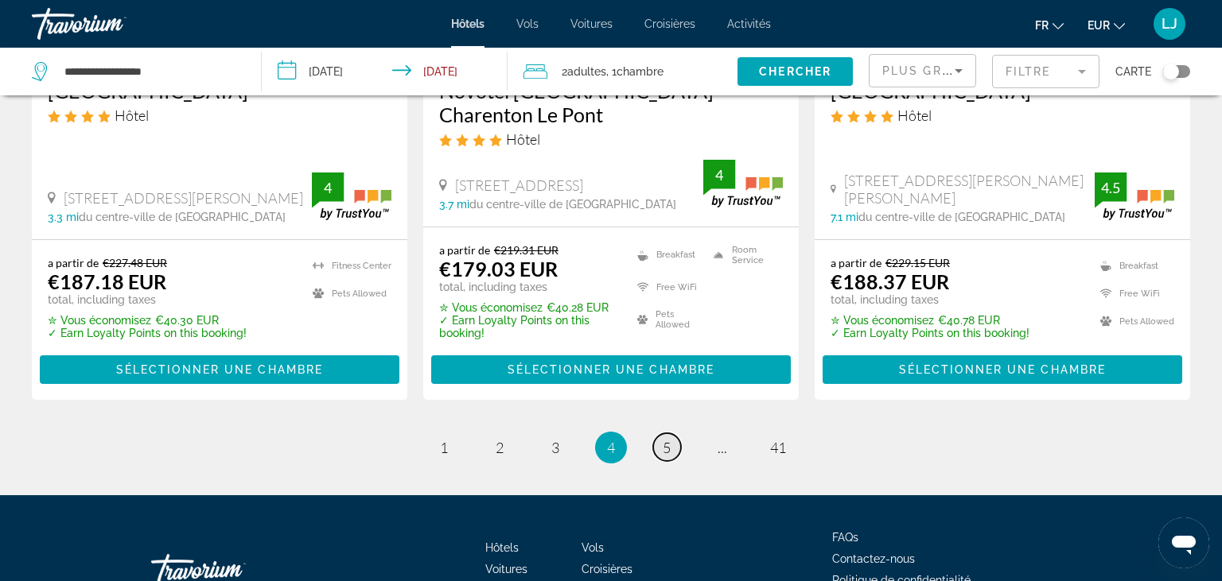
click at [667, 439] on span "5" at bounding box center [667, 447] width 8 height 17
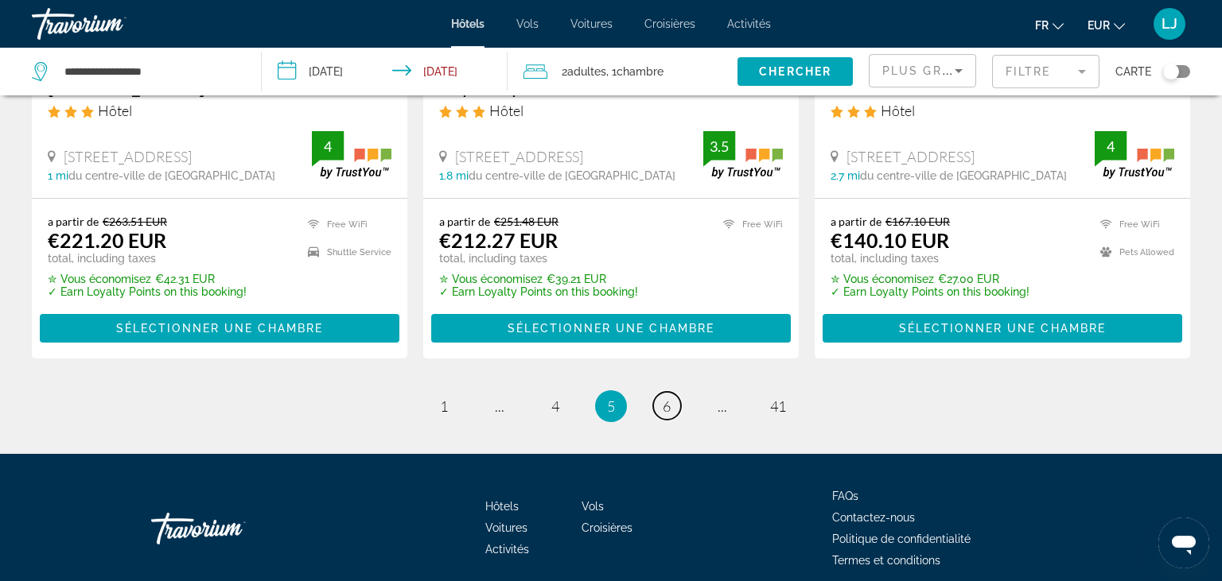
scroll to position [2278, 0]
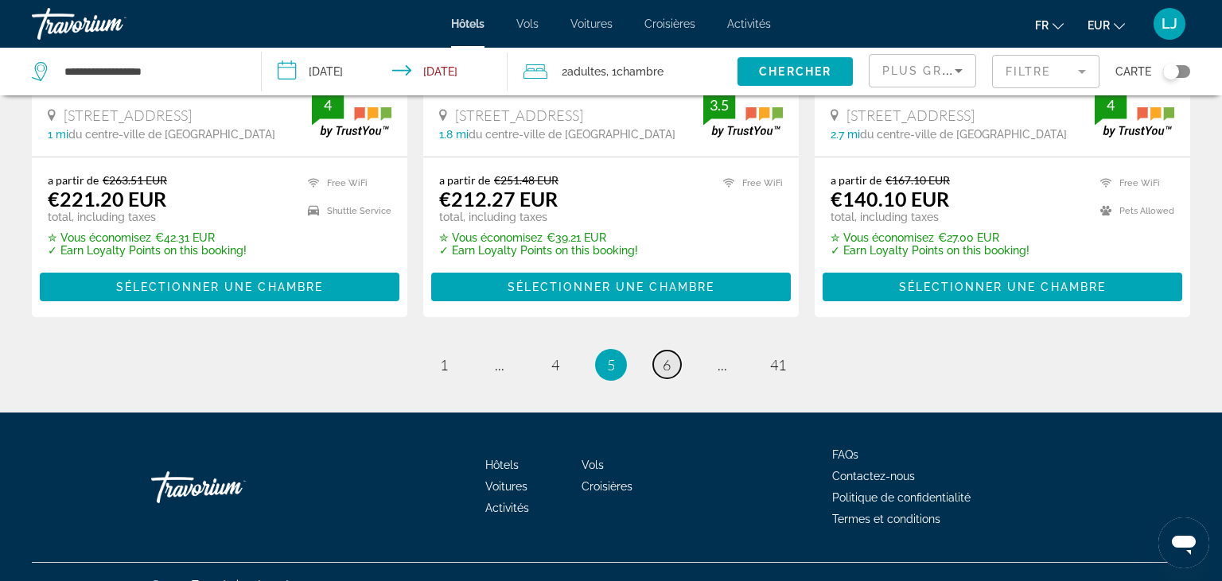
click at [669, 356] on span "6" at bounding box center [667, 364] width 8 height 17
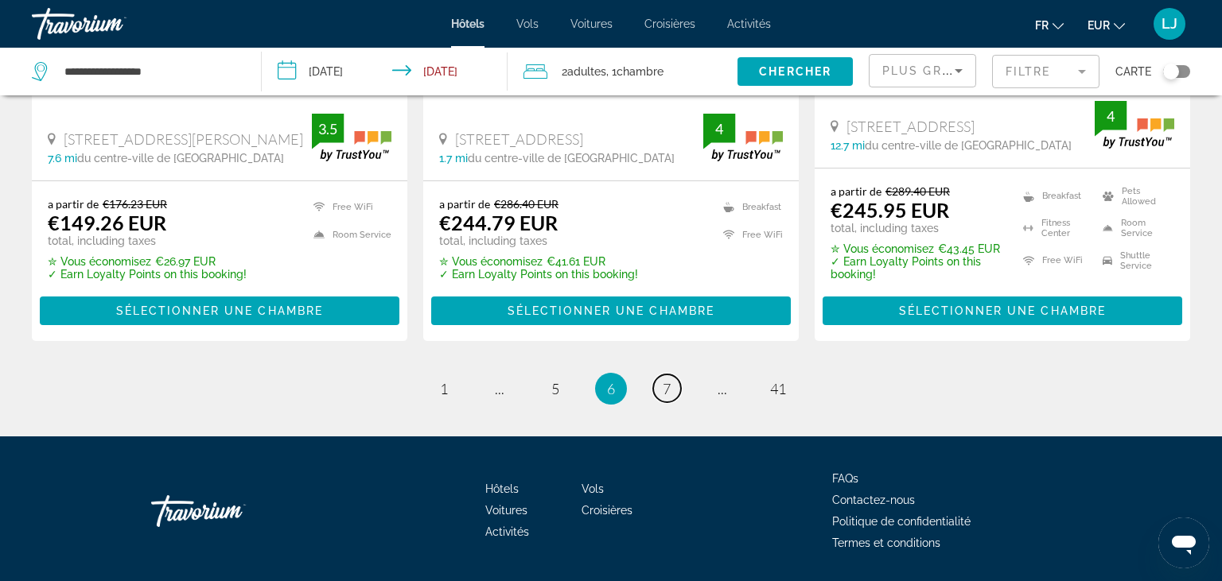
scroll to position [2274, 0]
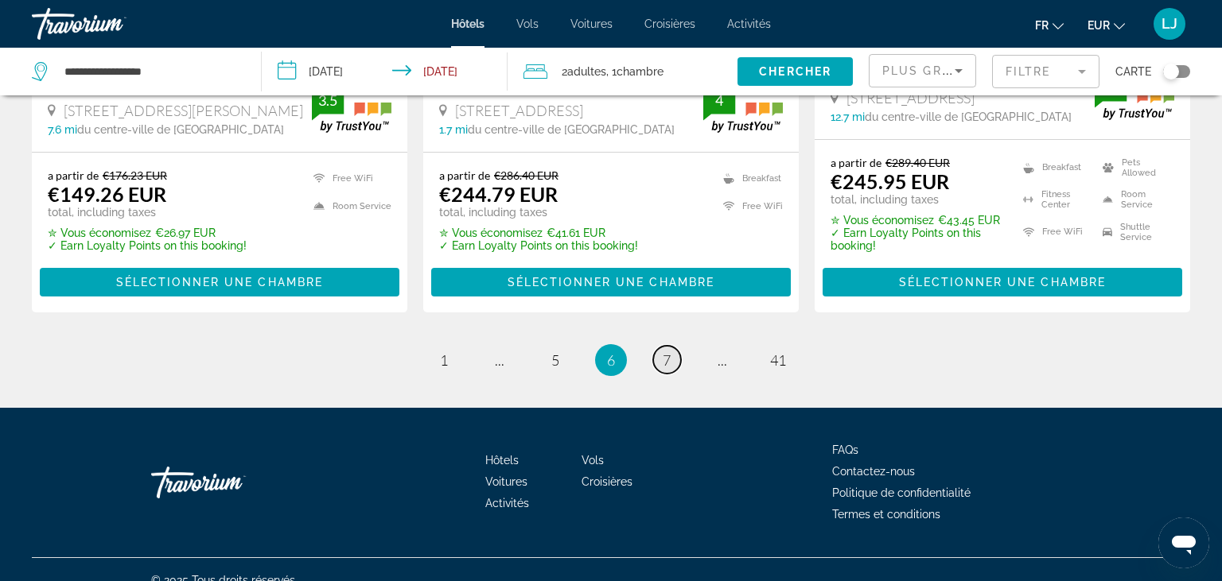
click at [674, 346] on link "page 7" at bounding box center [667, 360] width 28 height 28
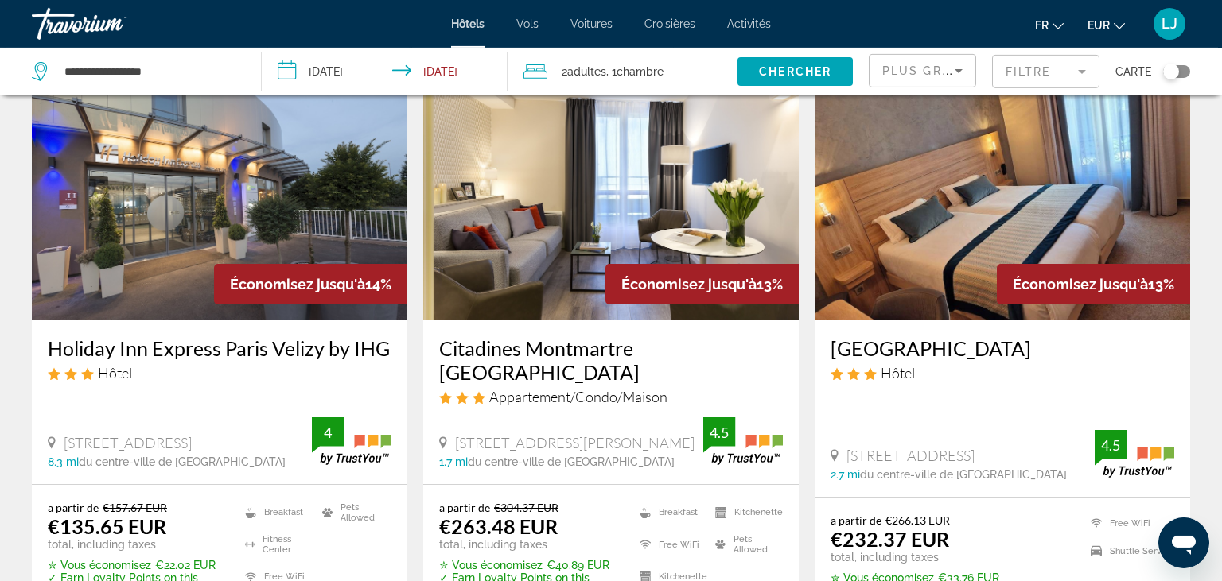
scroll to position [2240, 0]
